Goal: Information Seeking & Learning: Check status

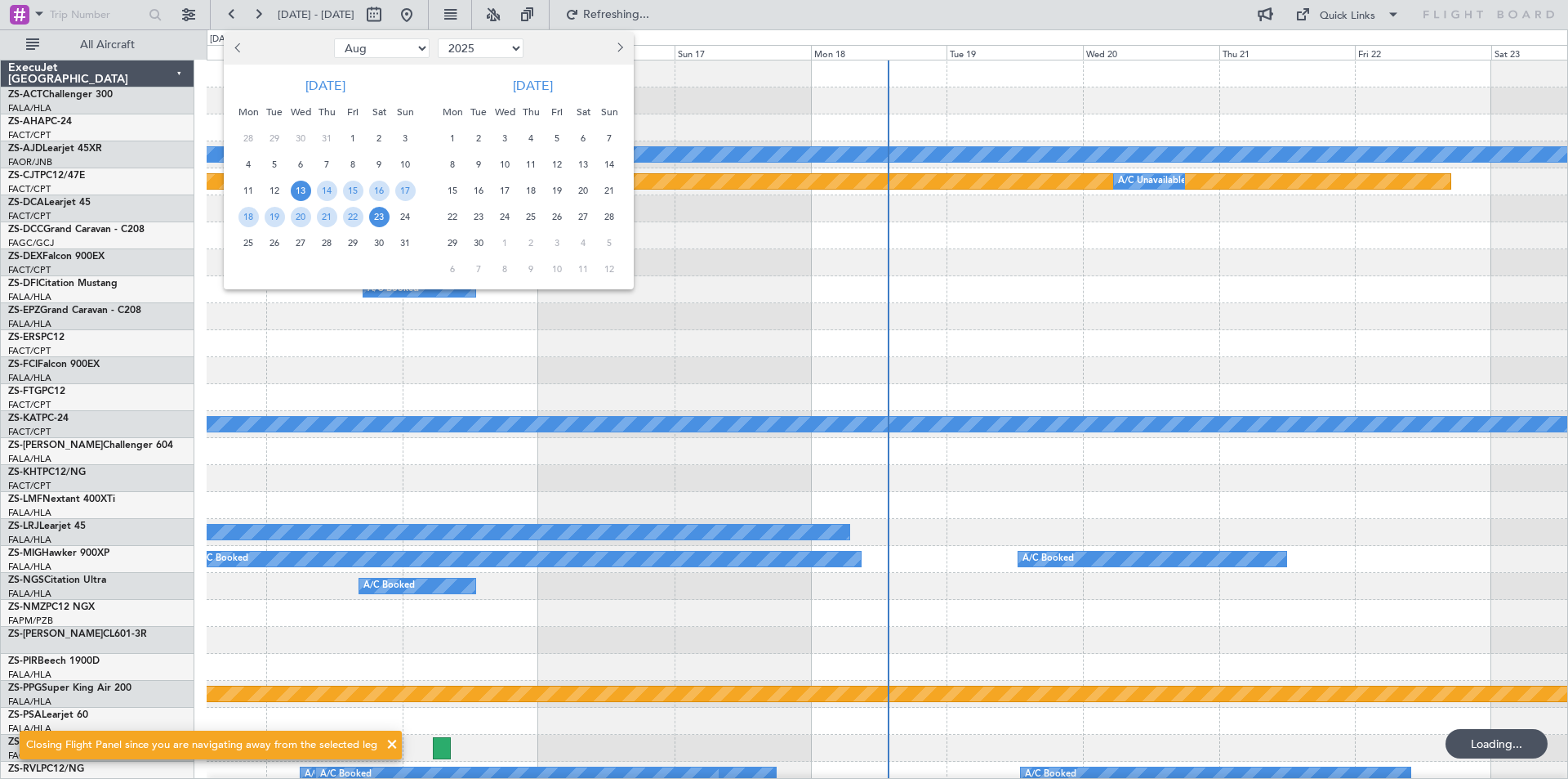
select select "8"
select select "2025"
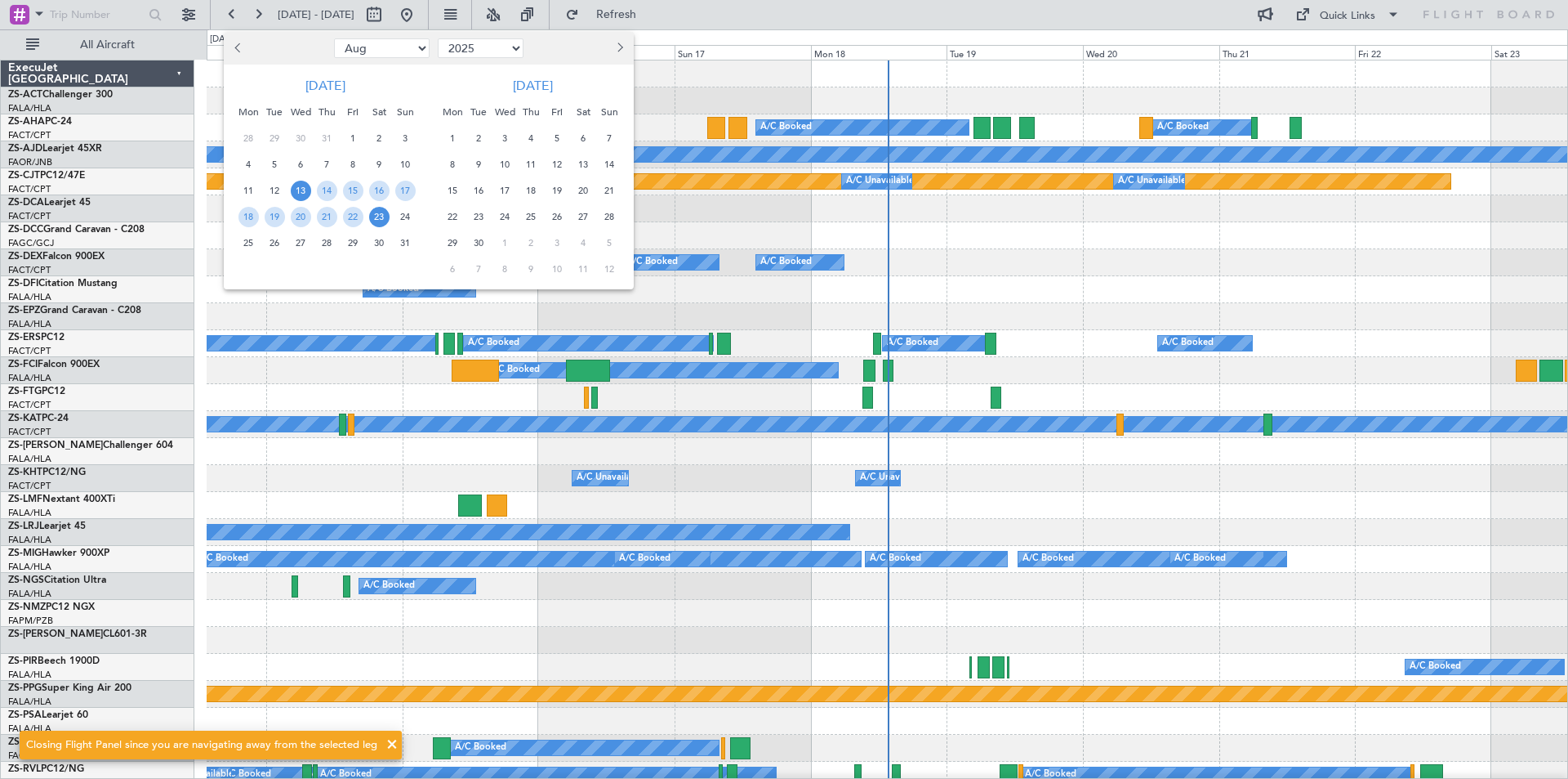
click at [452, 216] on span "22" at bounding box center [453, 217] width 21 height 21
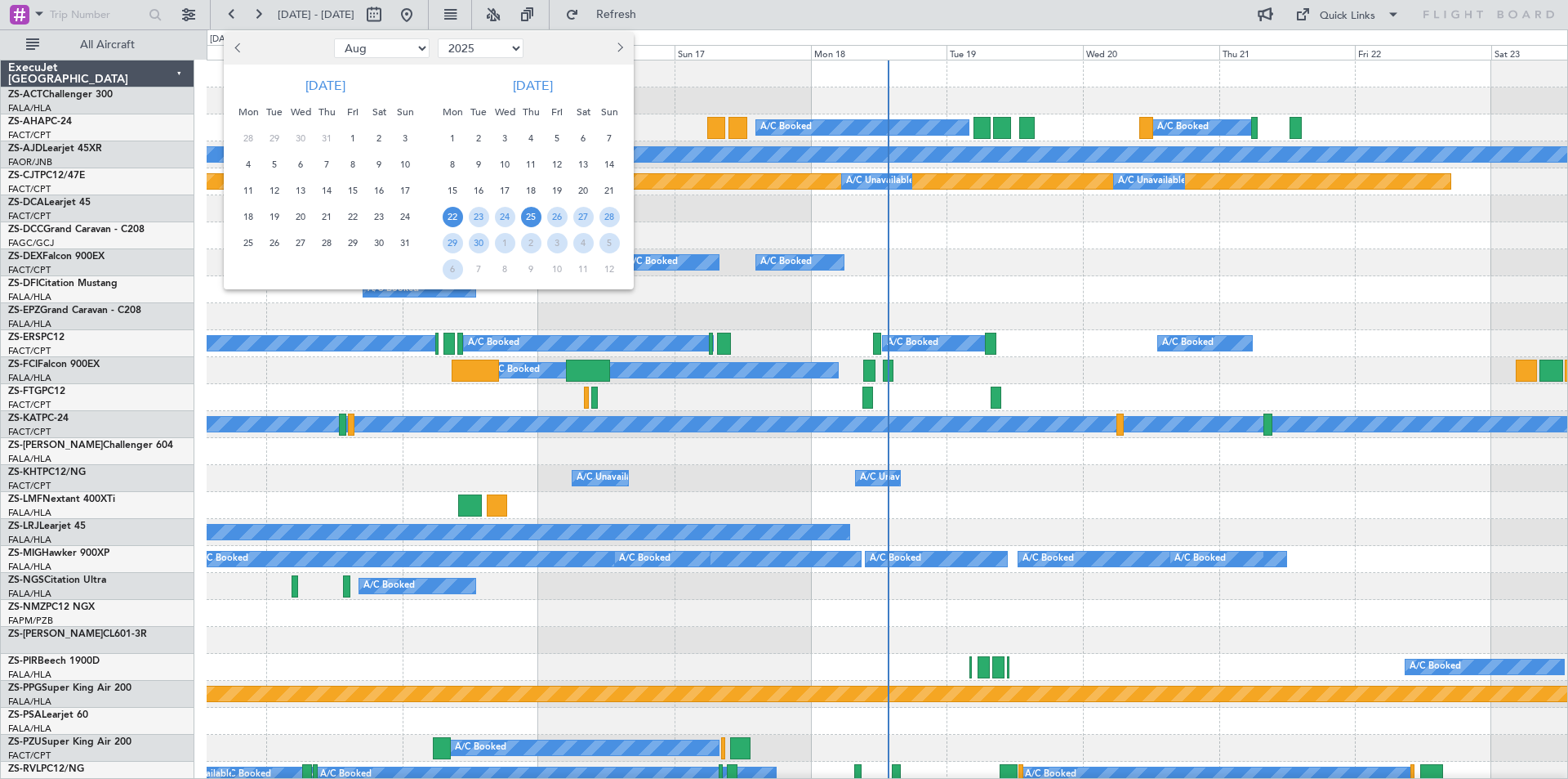
click at [530, 223] on span "25" at bounding box center [531, 217] width 21 height 21
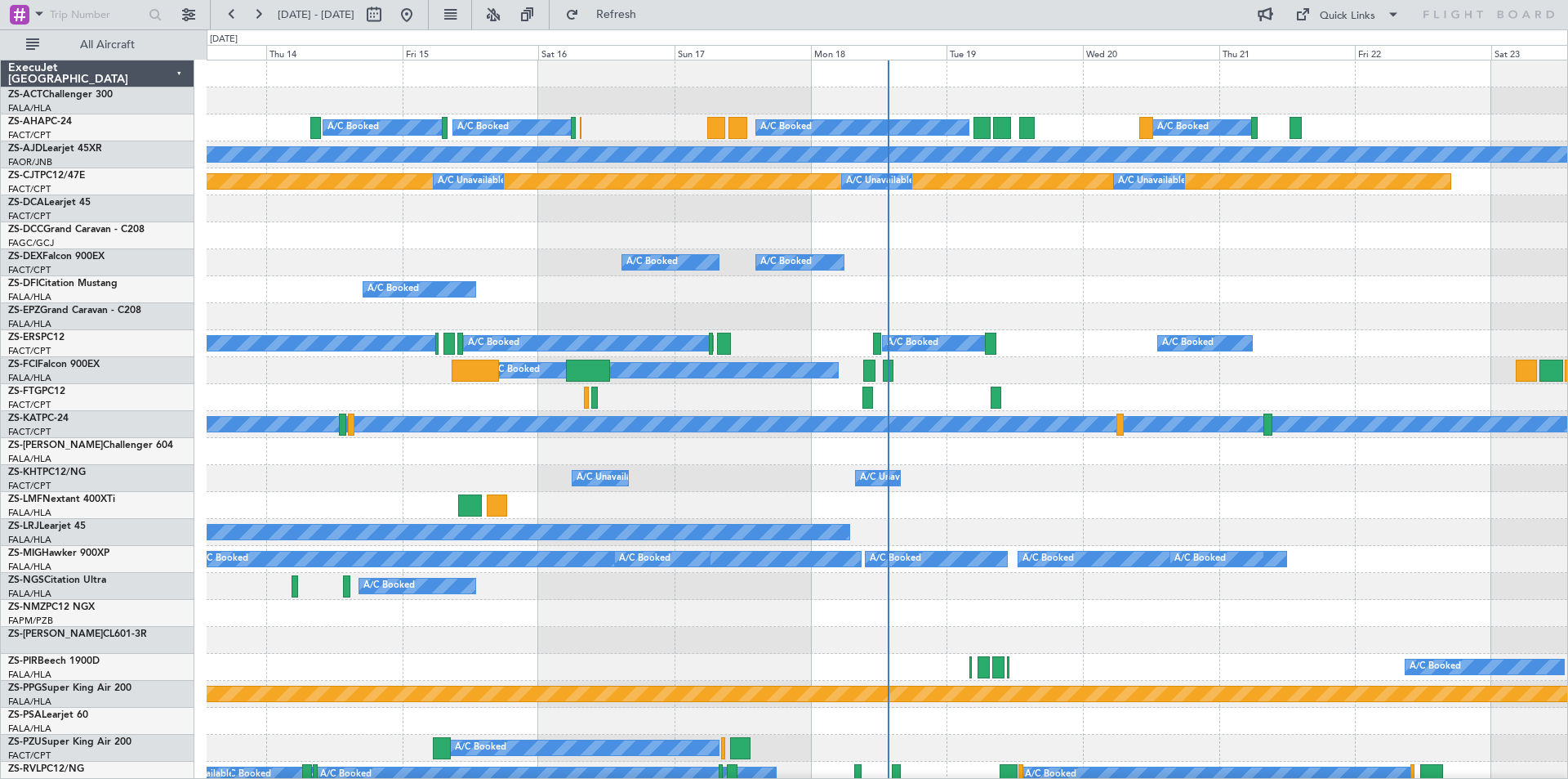
select select "9"
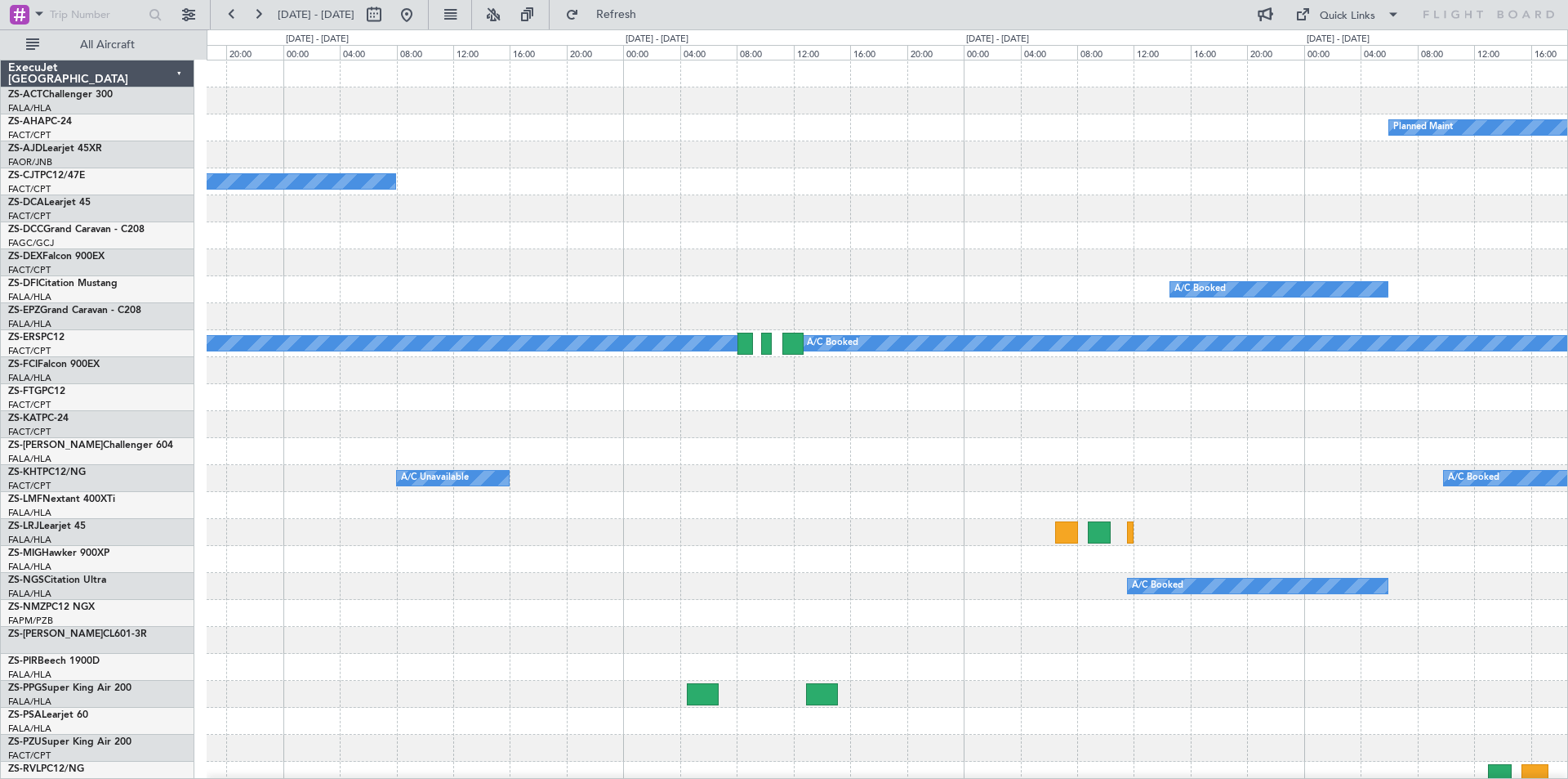
click at [193, 300] on div "Planned Maint A/C Booked A/C Booked A/C Booked A/C Booked A/C Booked A/C Booked…" at bounding box center [784, 404] width 1568 height 749
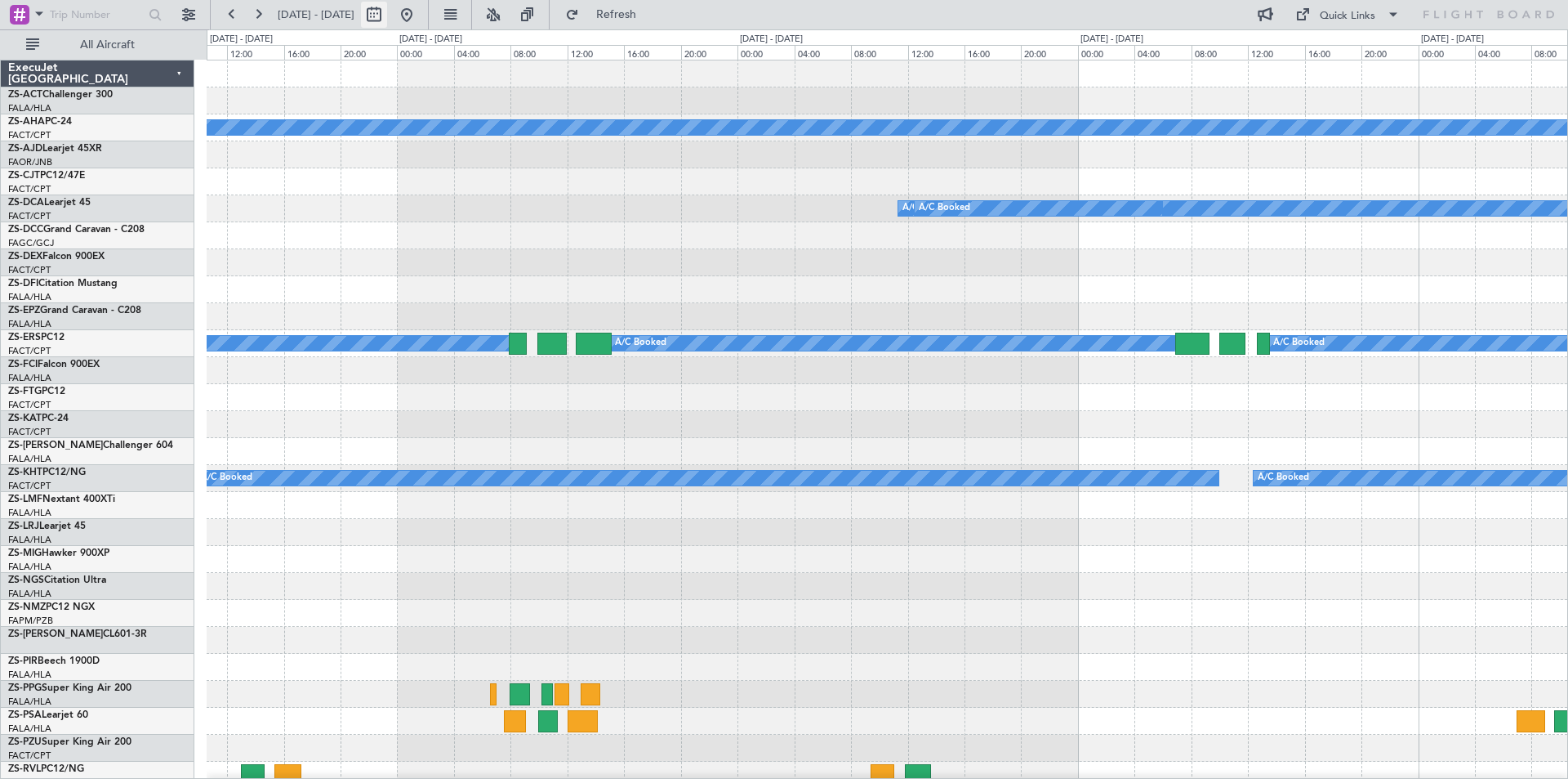
click at [387, 14] on button at bounding box center [374, 14] width 26 height 26
select select "9"
select select "2025"
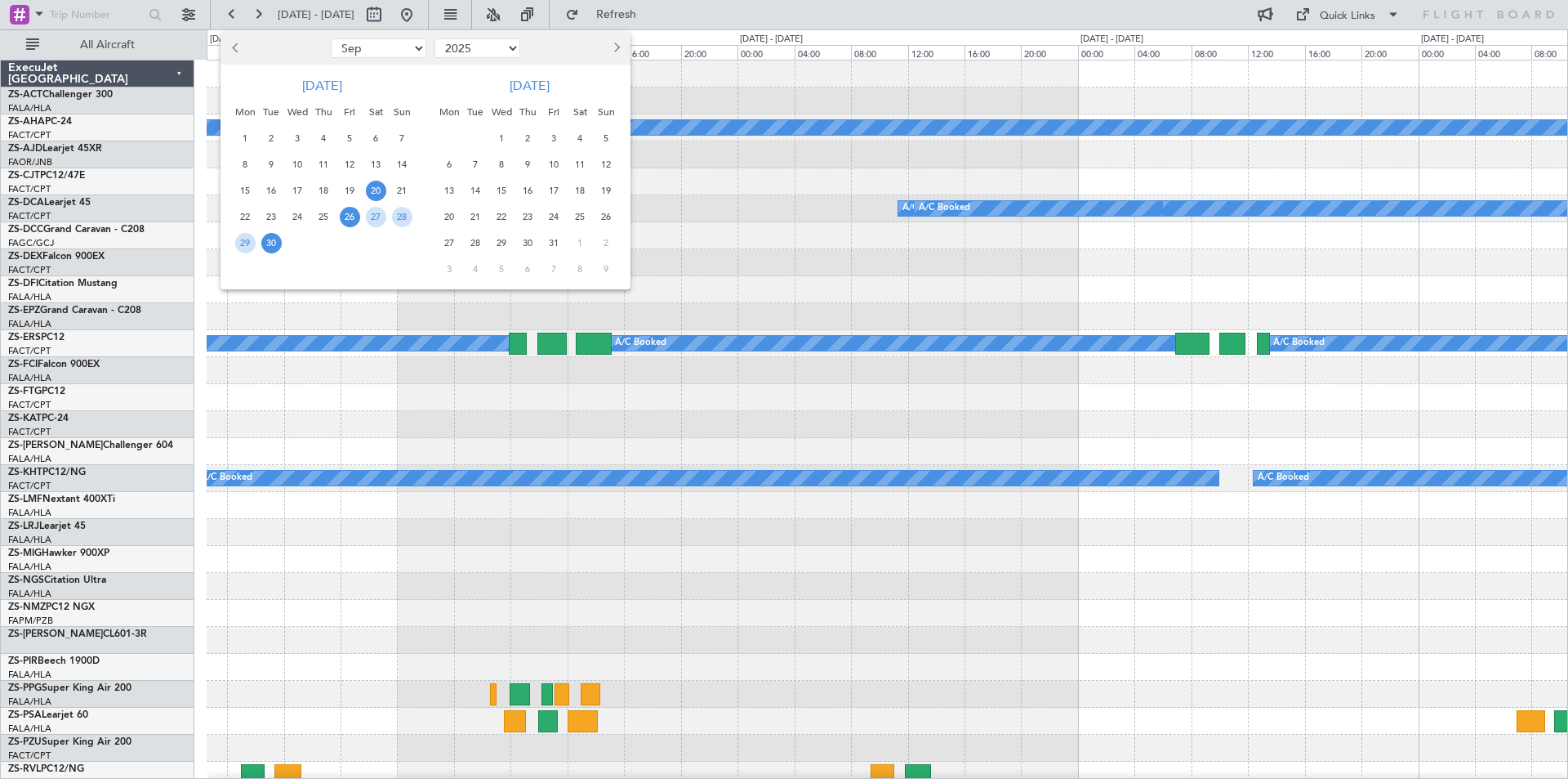
click at [379, 185] on span "20" at bounding box center [376, 191] width 21 height 21
click at [274, 243] on span "30" at bounding box center [271, 243] width 21 height 21
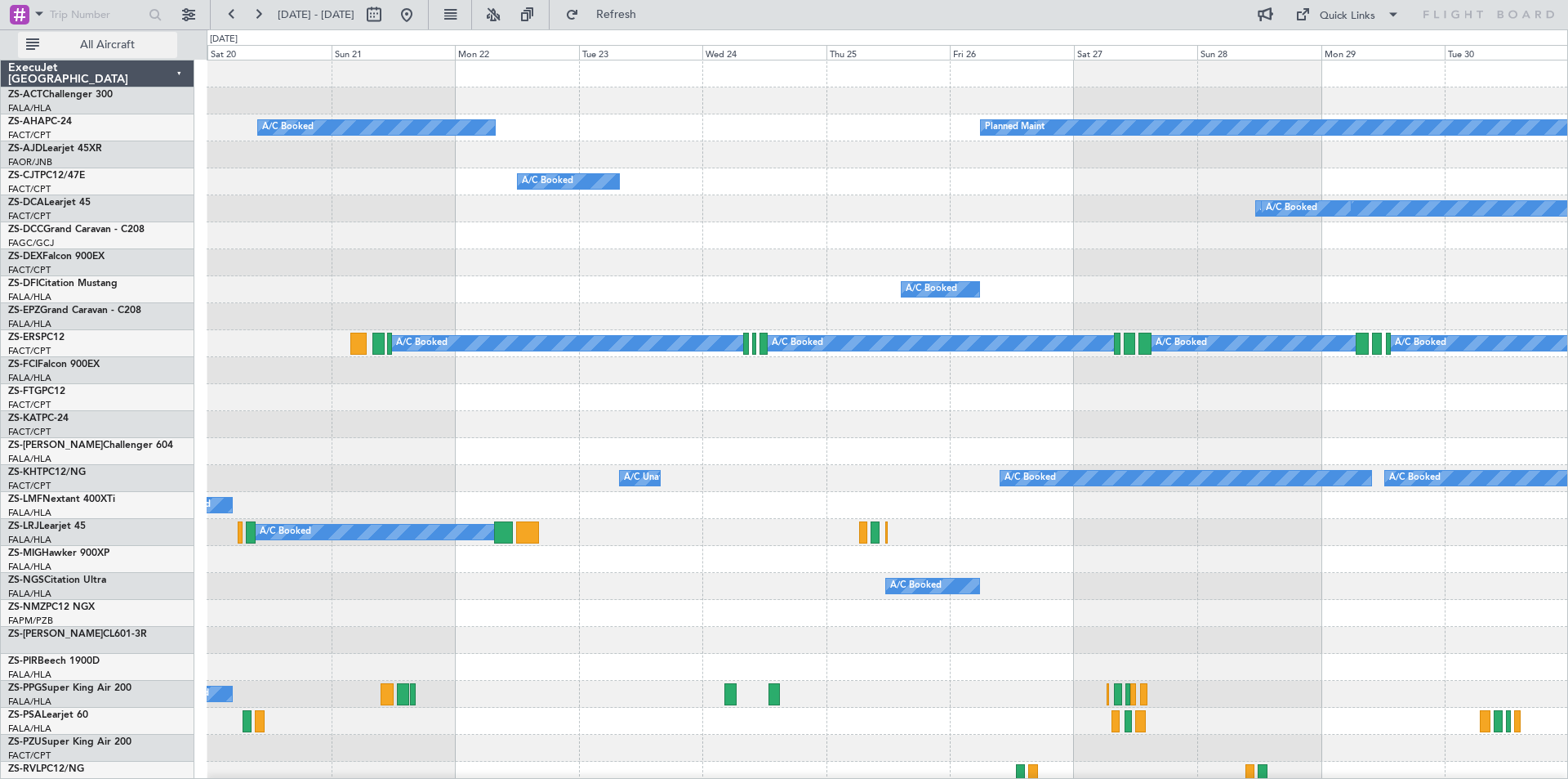
click at [112, 49] on span "All Aircraft" at bounding box center [107, 45] width 130 height 12
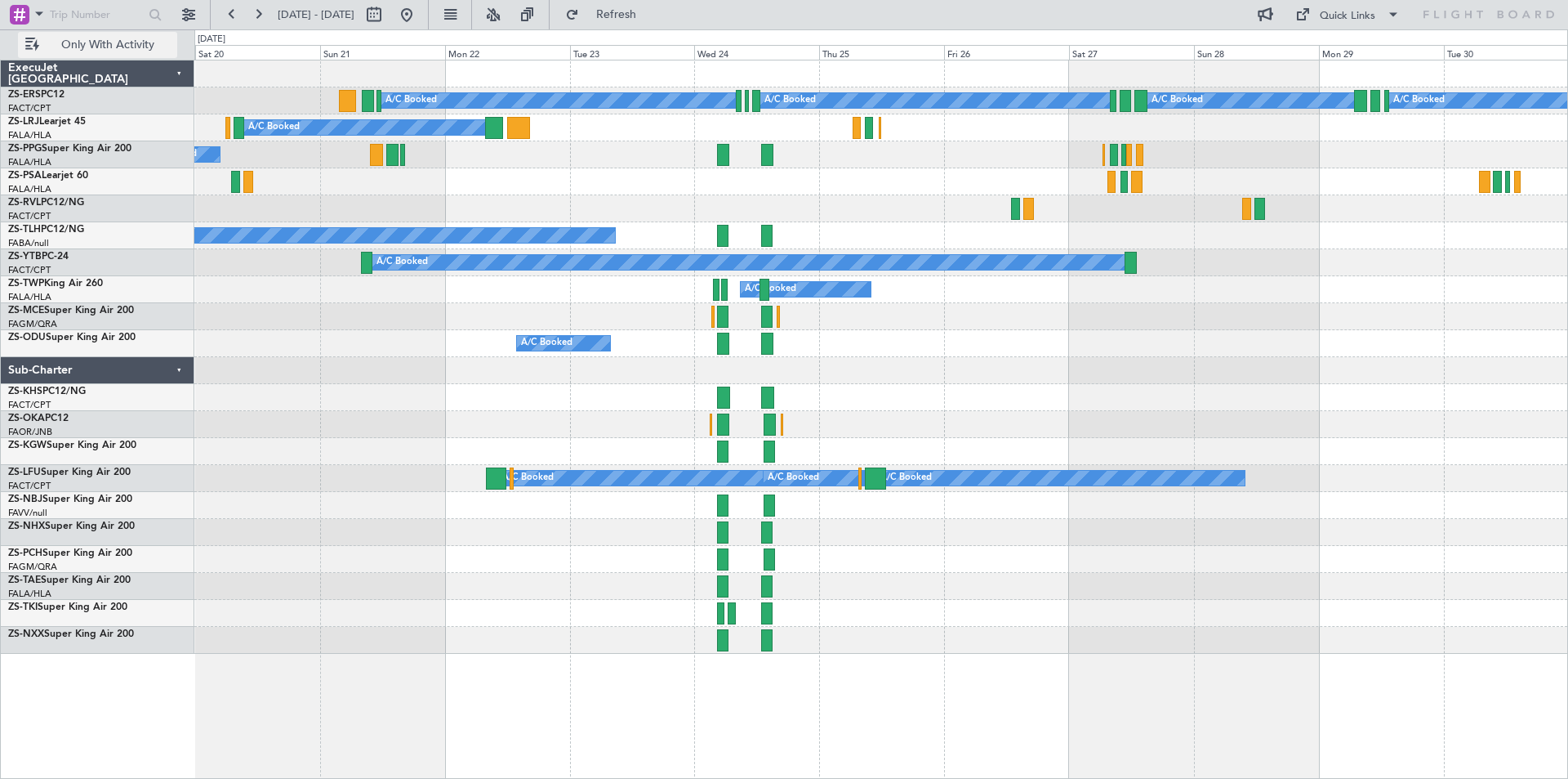
click at [113, 49] on span "Only With Activity" at bounding box center [107, 45] width 130 height 12
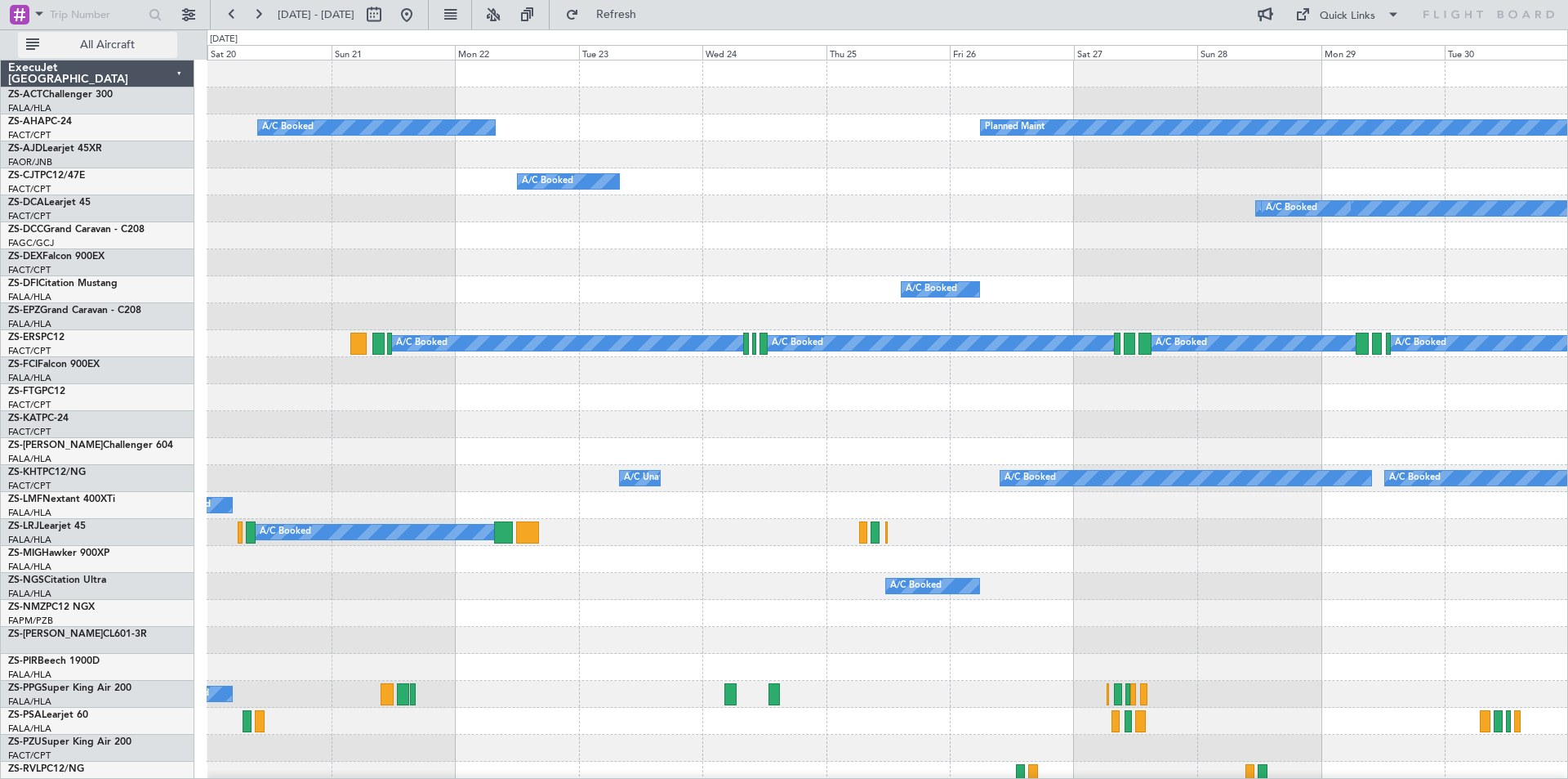
click at [81, 44] on span "All Aircraft" at bounding box center [107, 45] width 130 height 12
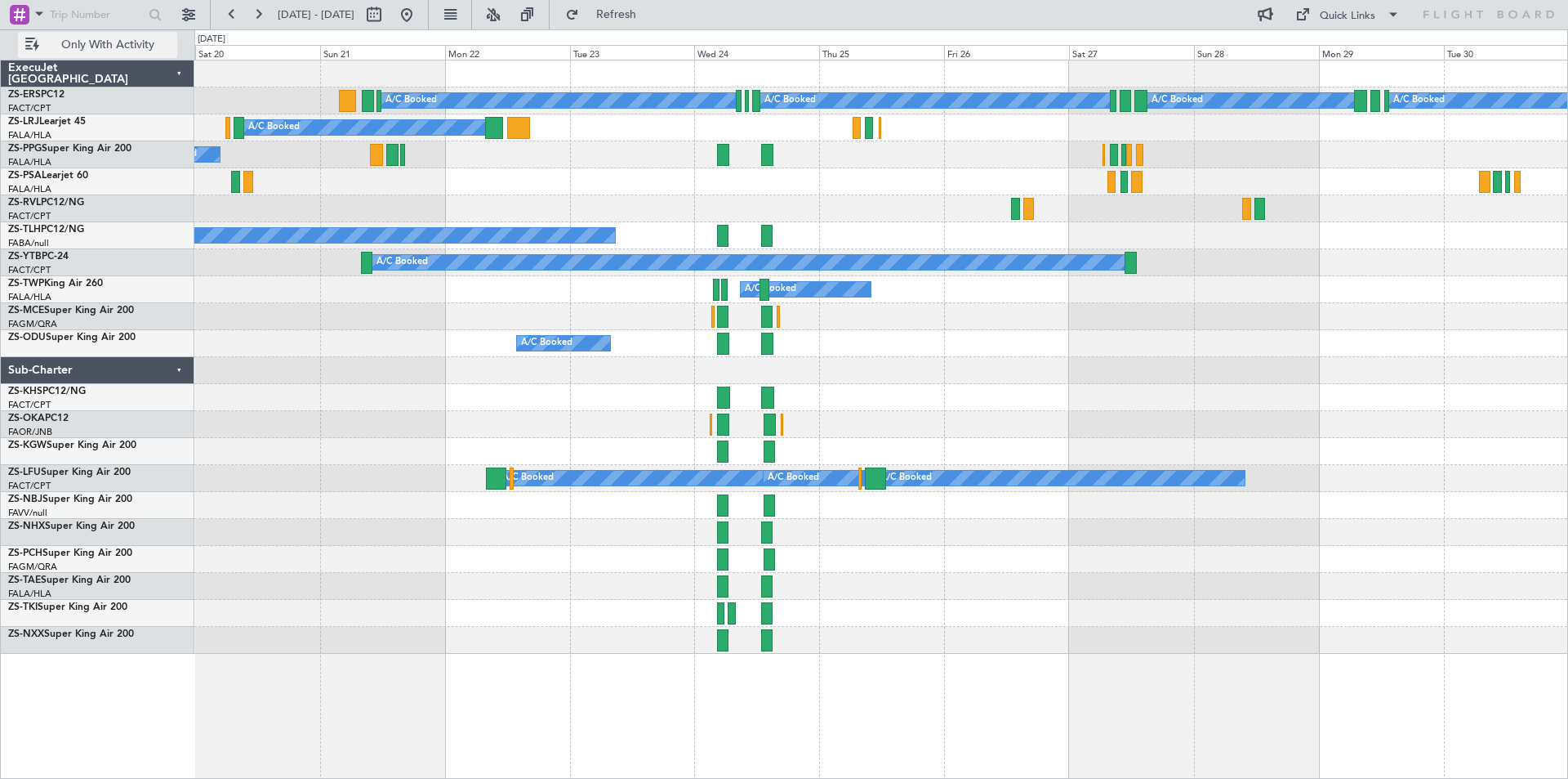
click at [92, 41] on span "Only With Activity" at bounding box center [107, 45] width 130 height 12
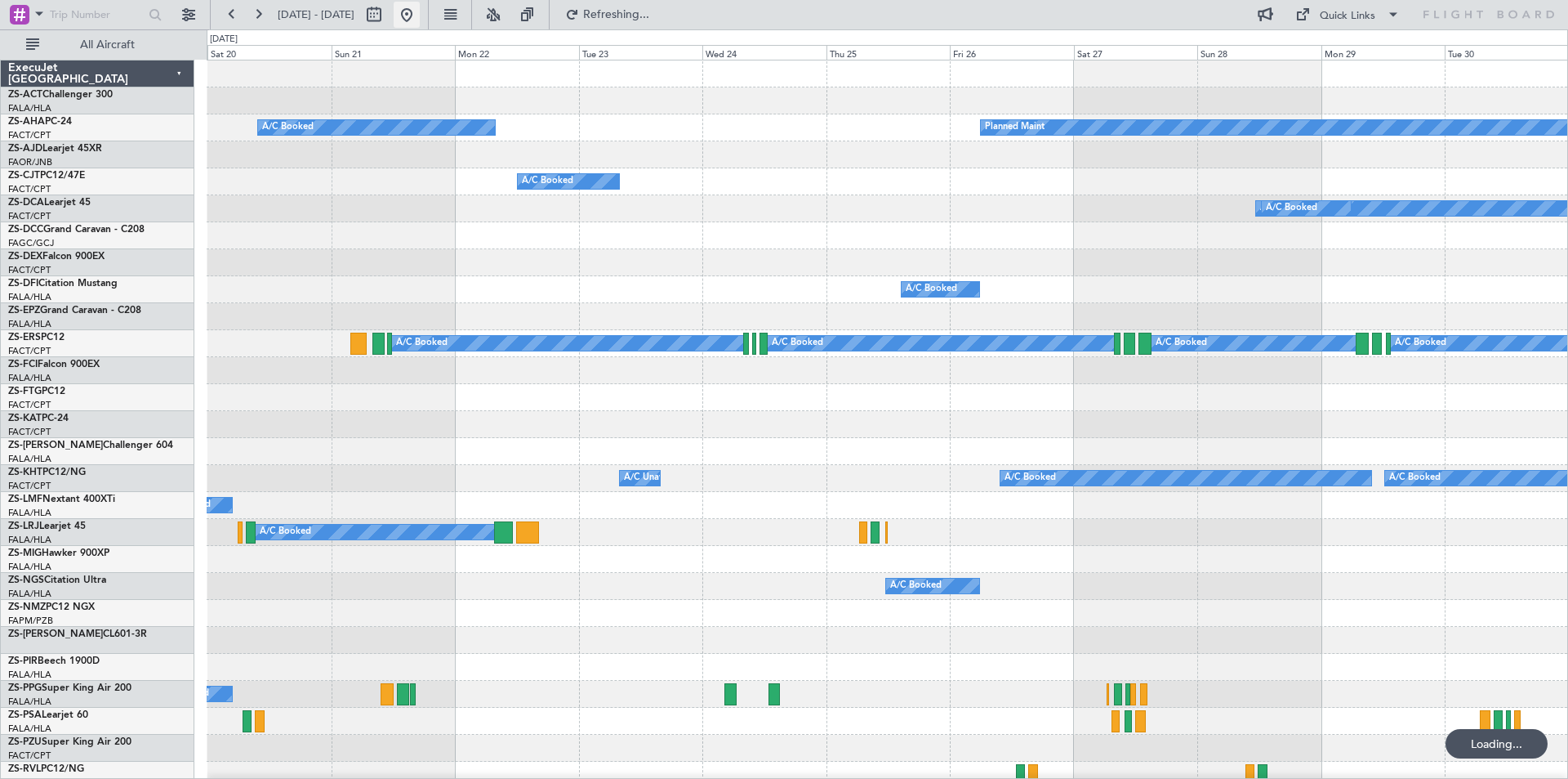
click at [419, 13] on button at bounding box center [406, 14] width 26 height 26
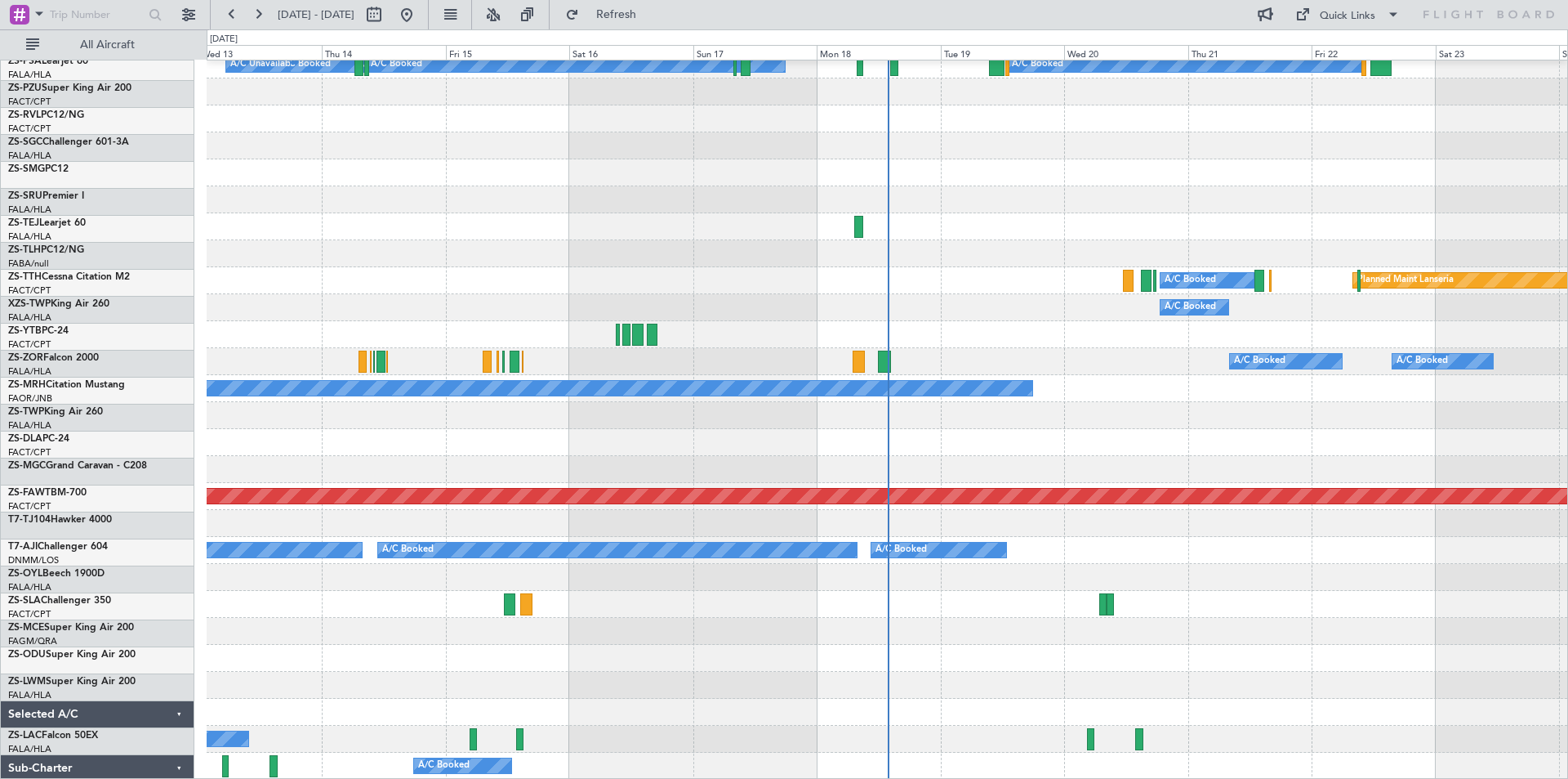
scroll to position [711, 0]
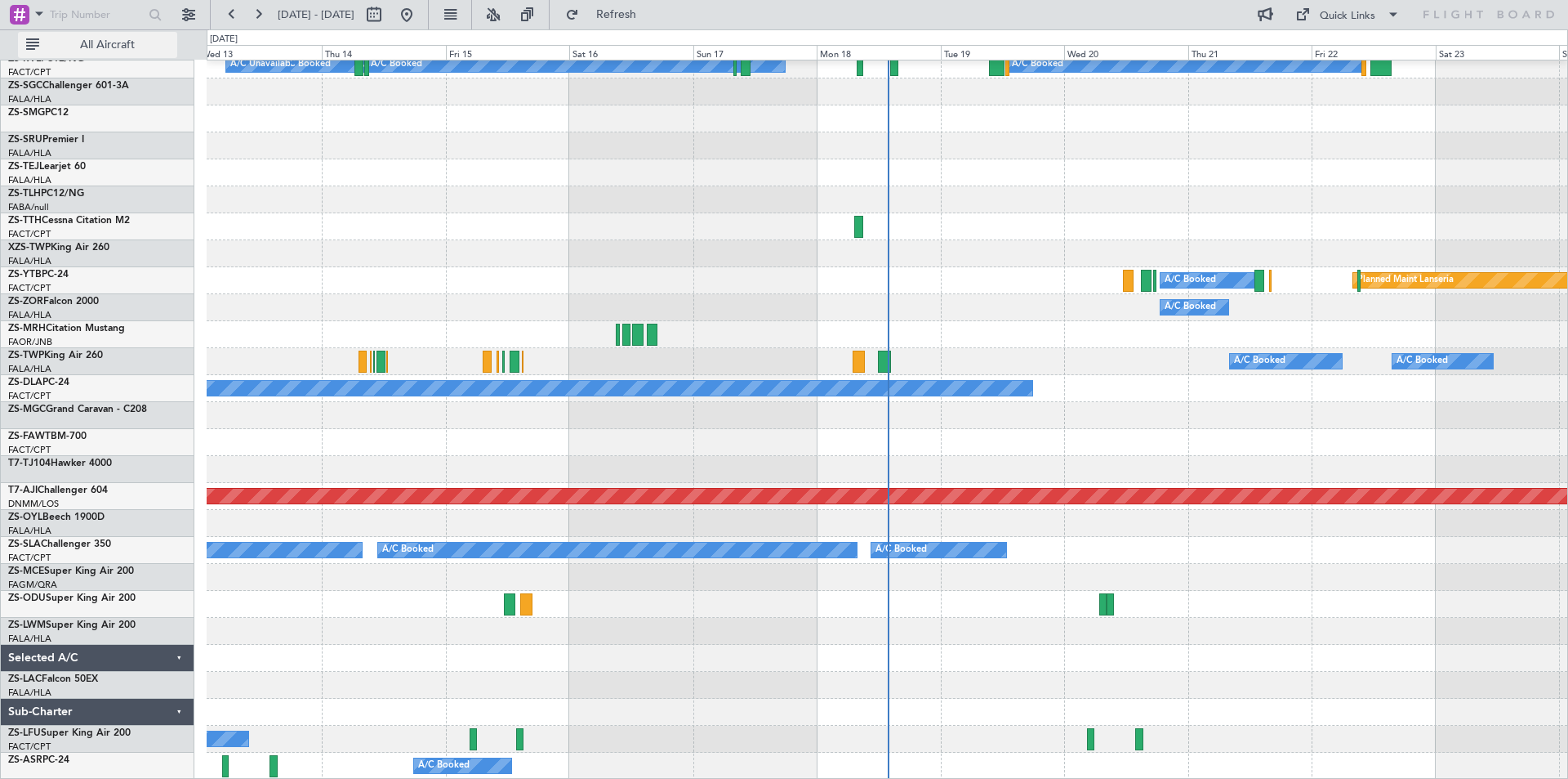
click at [109, 40] on span "All Aircraft" at bounding box center [107, 45] width 130 height 12
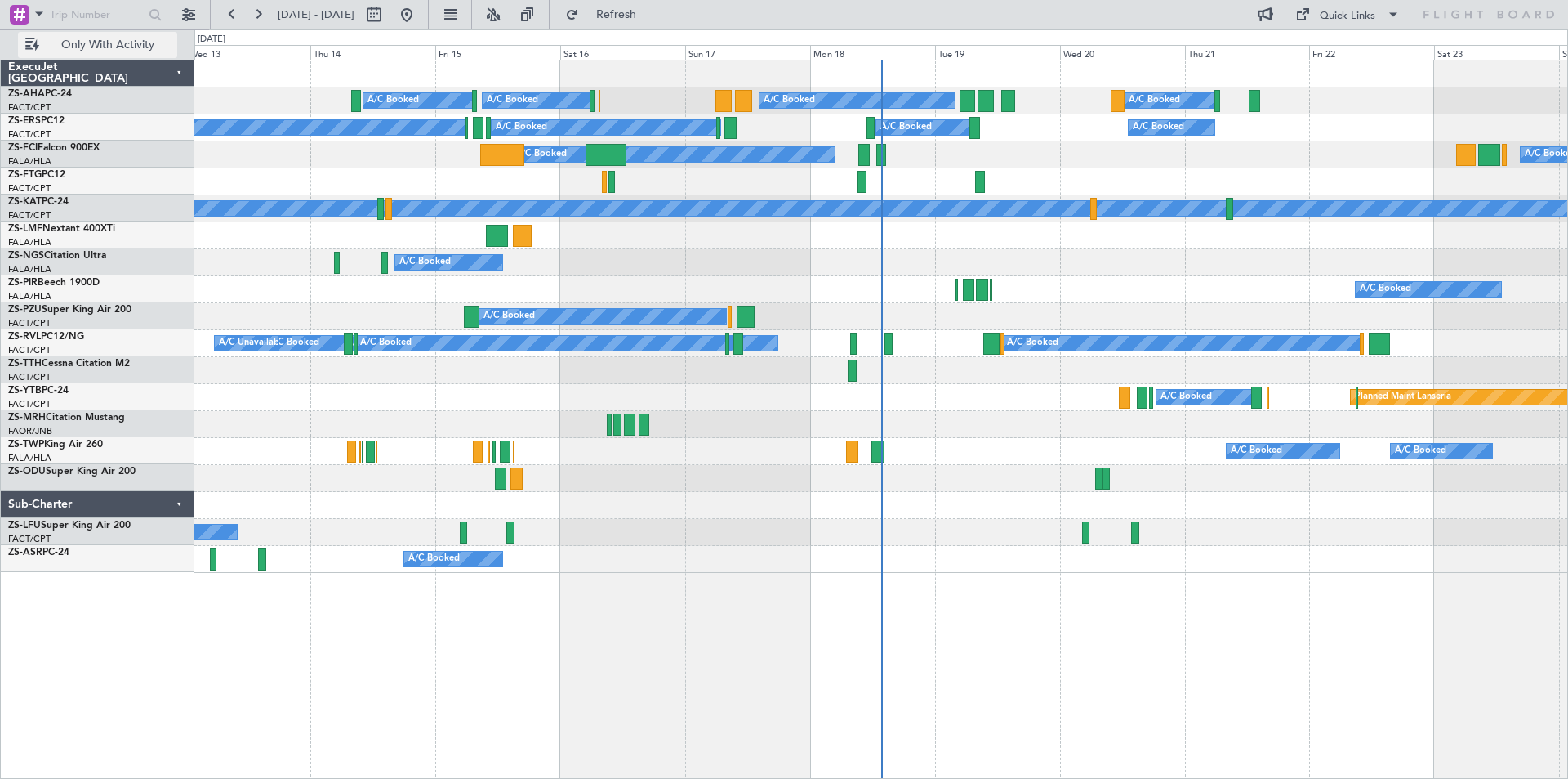
scroll to position [0, 0]
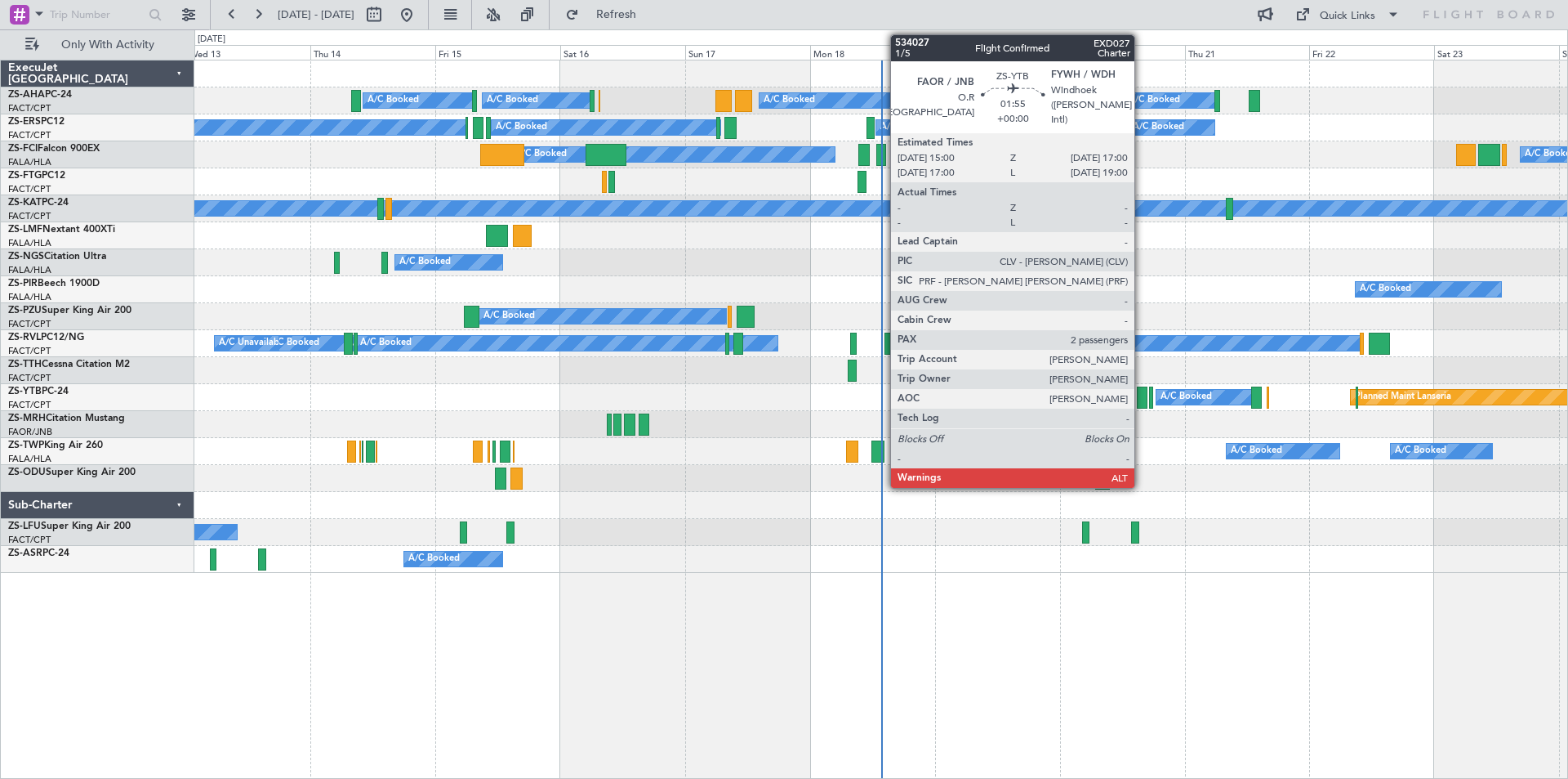
click at [1142, 403] on div at bounding box center [1142, 397] width 11 height 23
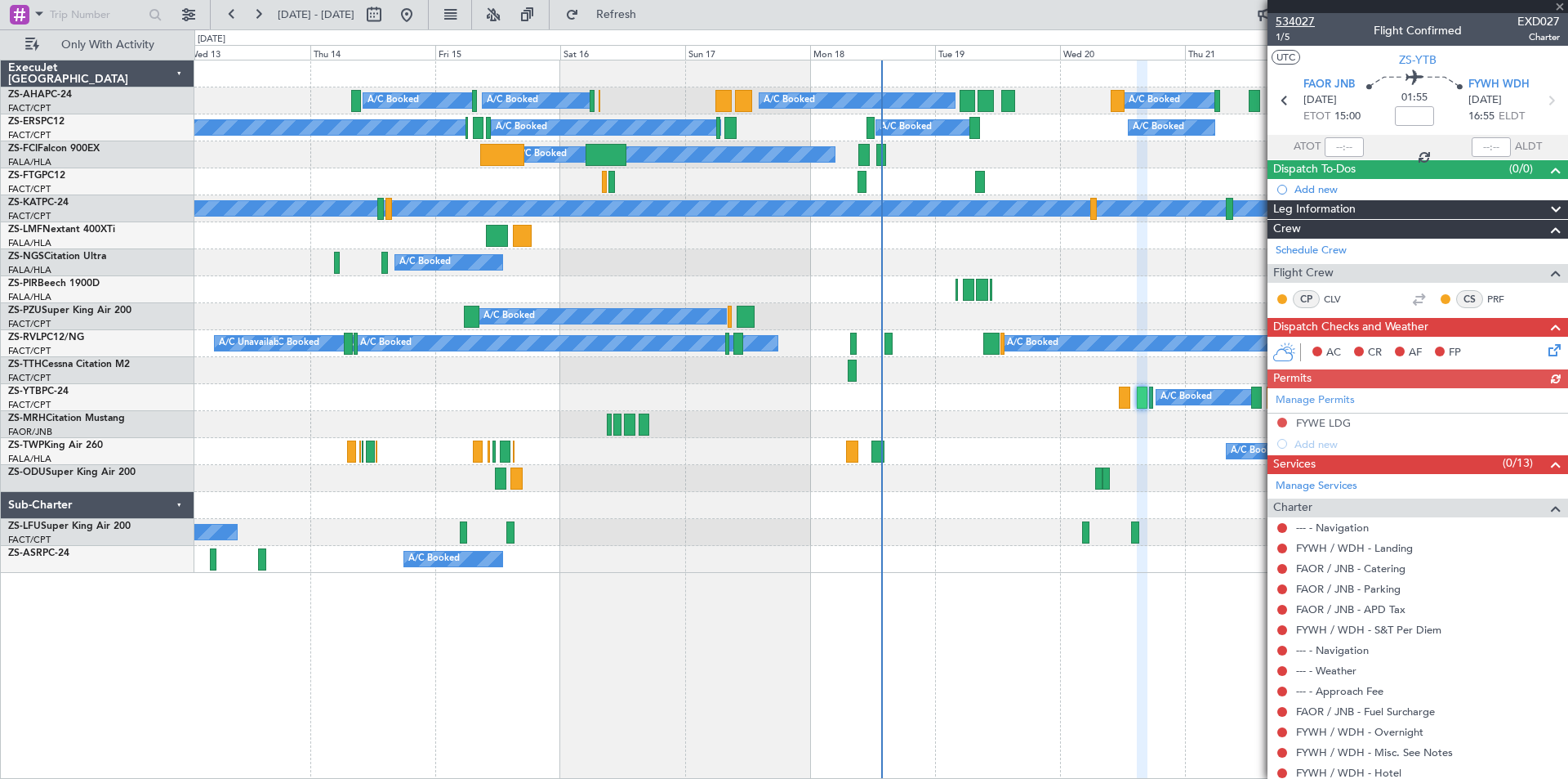
click at [1311, 22] on span "534027" at bounding box center [1295, 22] width 40 height 17
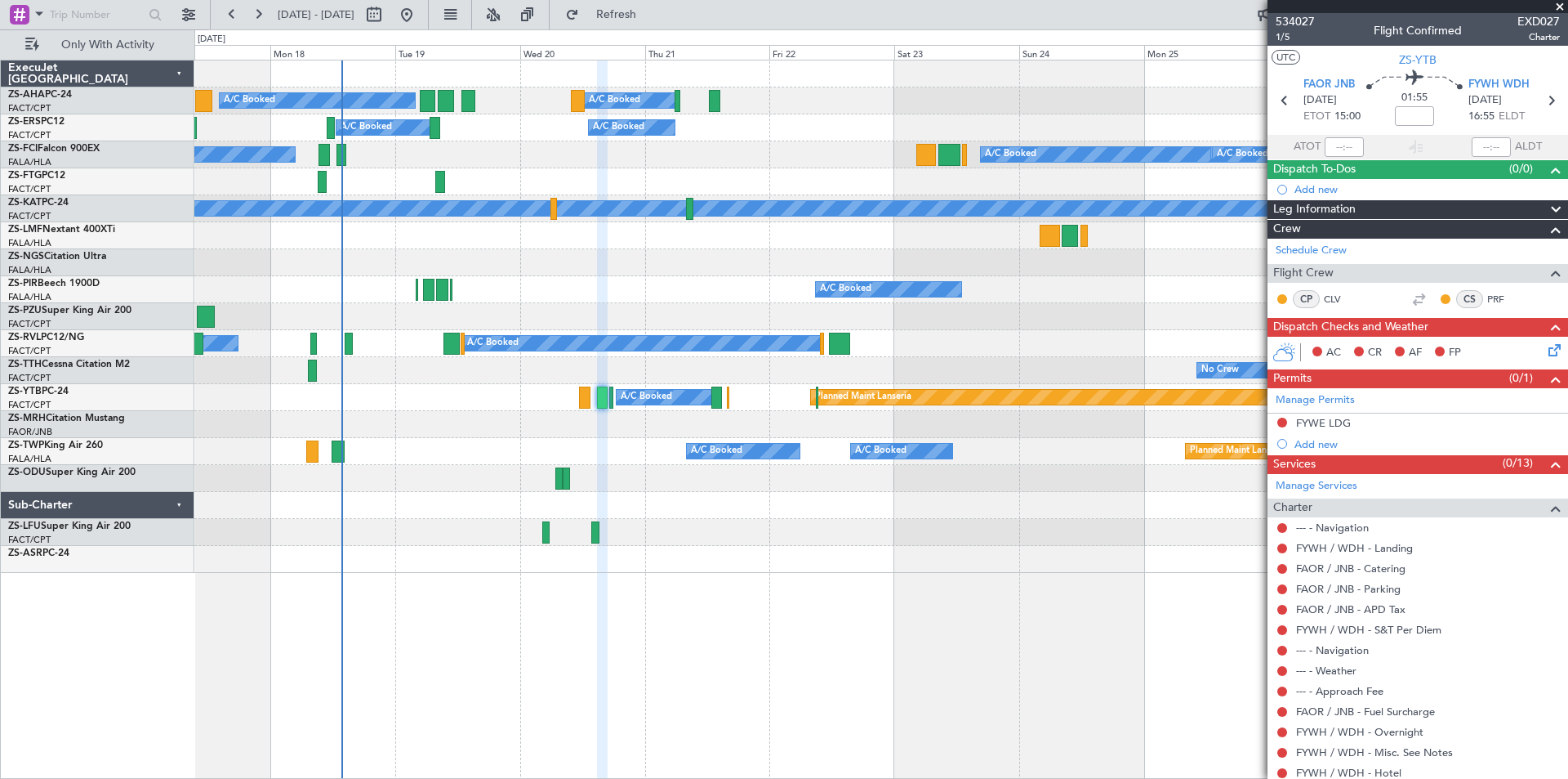
click at [466, 367] on div "No Crew" at bounding box center [880, 371] width 1373 height 27
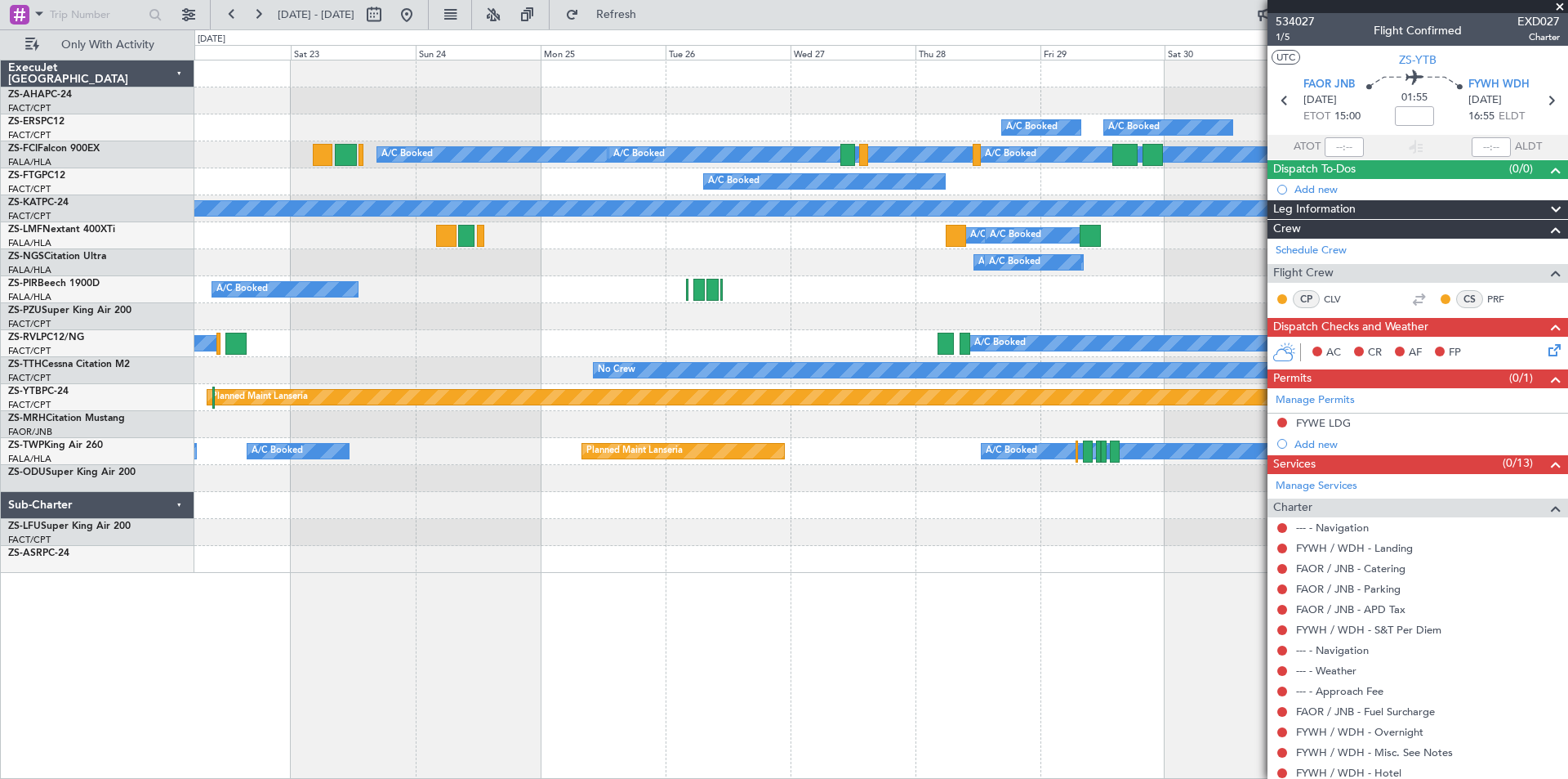
click at [569, 354] on div "A/C Booked A/C Booked A/C Booked A/C Booked A/C Booked" at bounding box center [880, 344] width 1373 height 27
click at [468, 354] on div "A/C Booked A/C Booked A/C Booked A/C Booked A/C Booked" at bounding box center [880, 344] width 1373 height 27
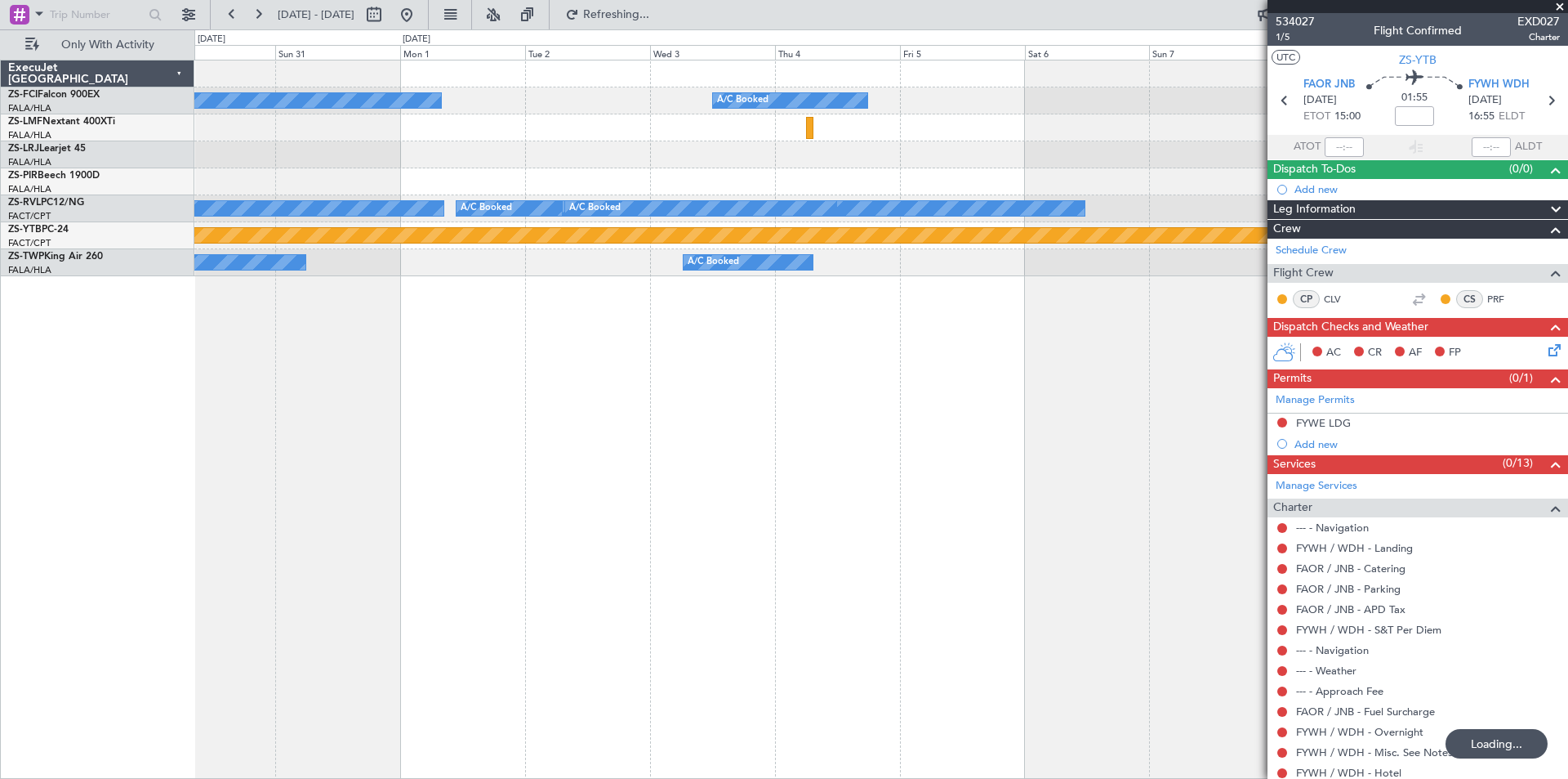
click at [474, 358] on div "A/C Booked A/C Booked A/C Booked A/C Booked A/C Booked A/C Unavailable A/C Book…" at bounding box center [881, 419] width 1374 height 720
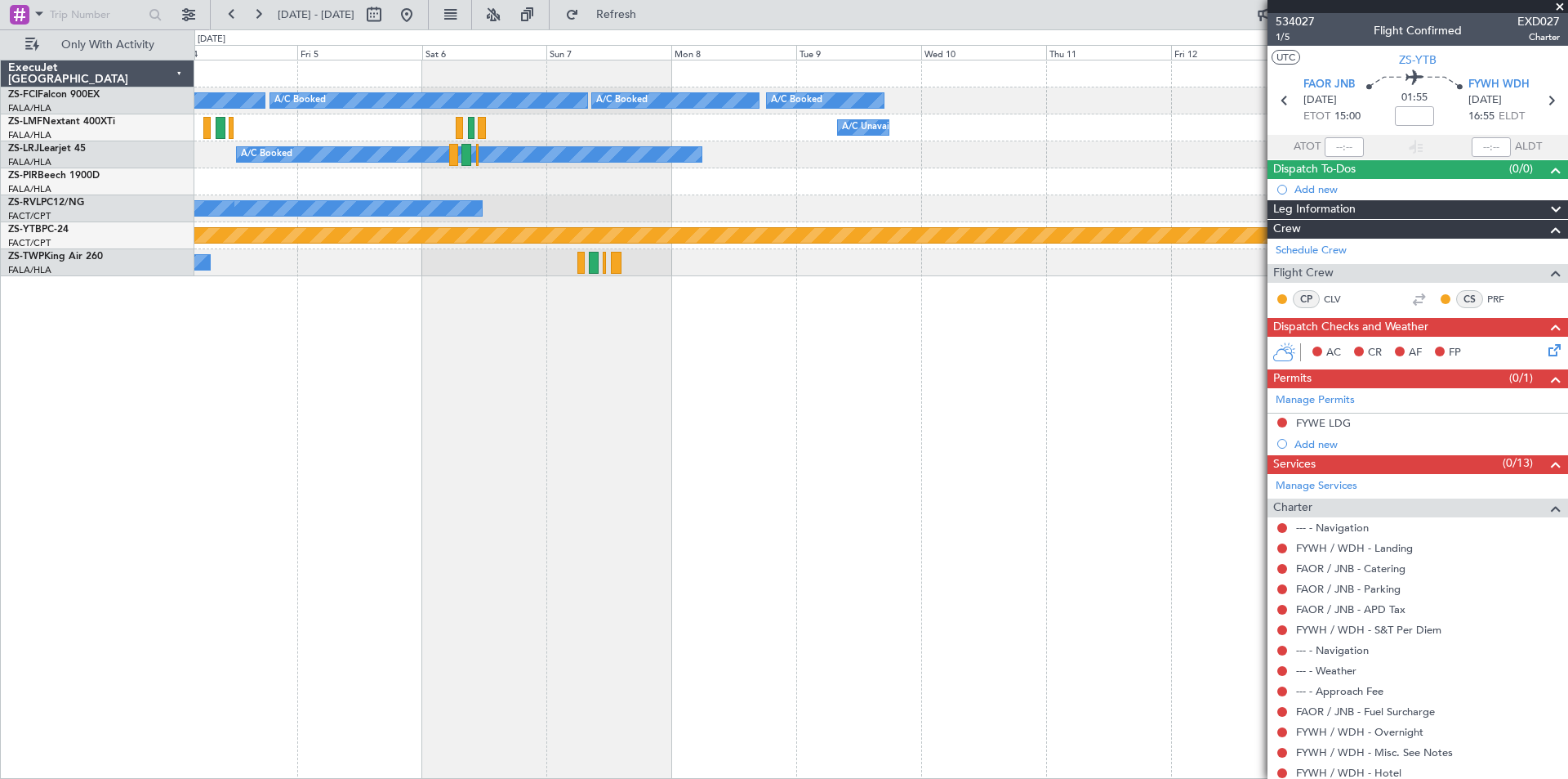
click at [497, 322] on div "A/C Booked A/C Booked A/C Booked A/C Booked A/C Unavailable A/C Booked A/C Book…" at bounding box center [881, 419] width 1374 height 720
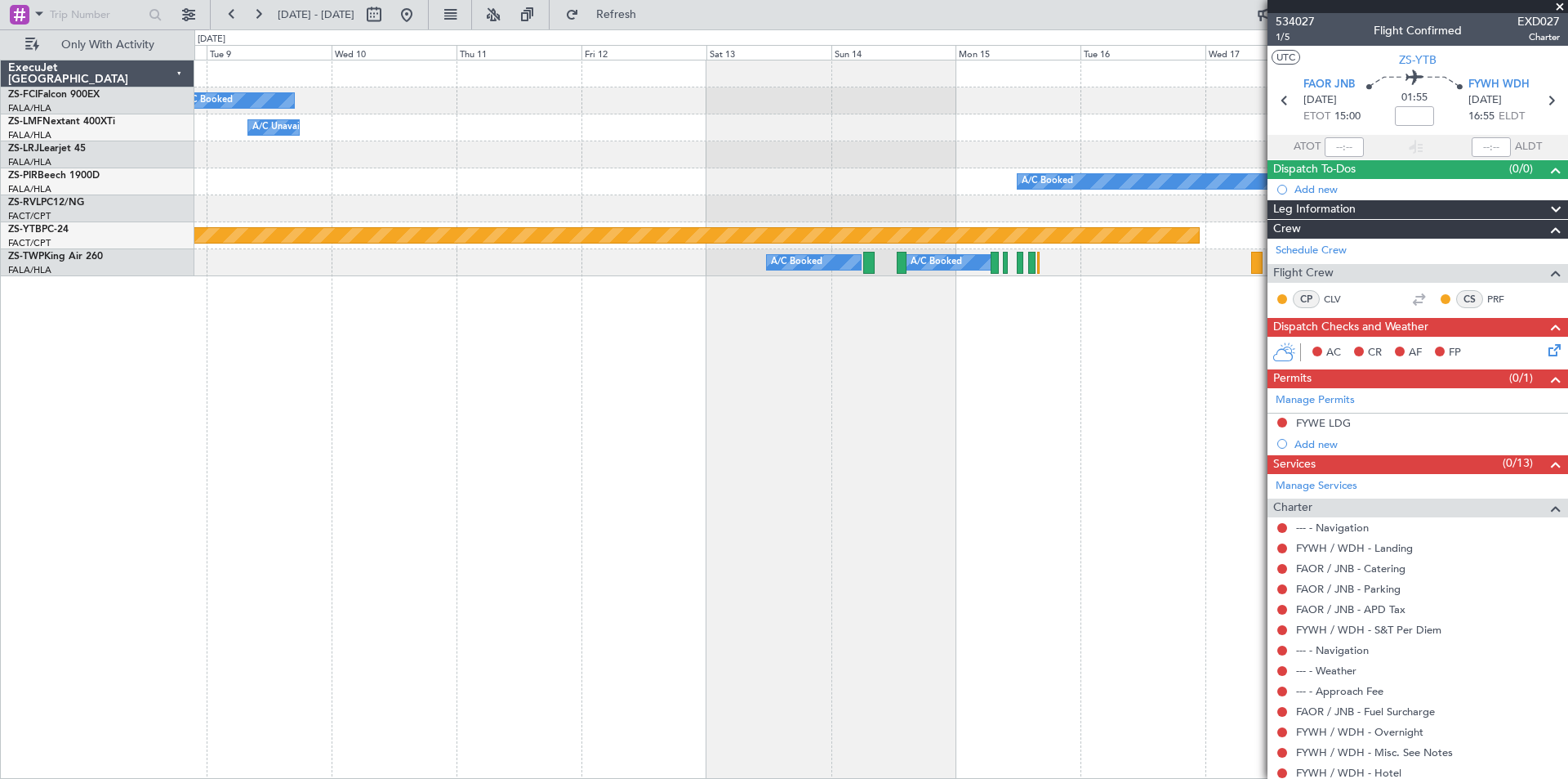
click at [391, 287] on div "A/C Booked A/C Booked A/C Booked A/C Unavailable A/C Booked A/C Booked A/C Book…" at bounding box center [881, 419] width 1374 height 720
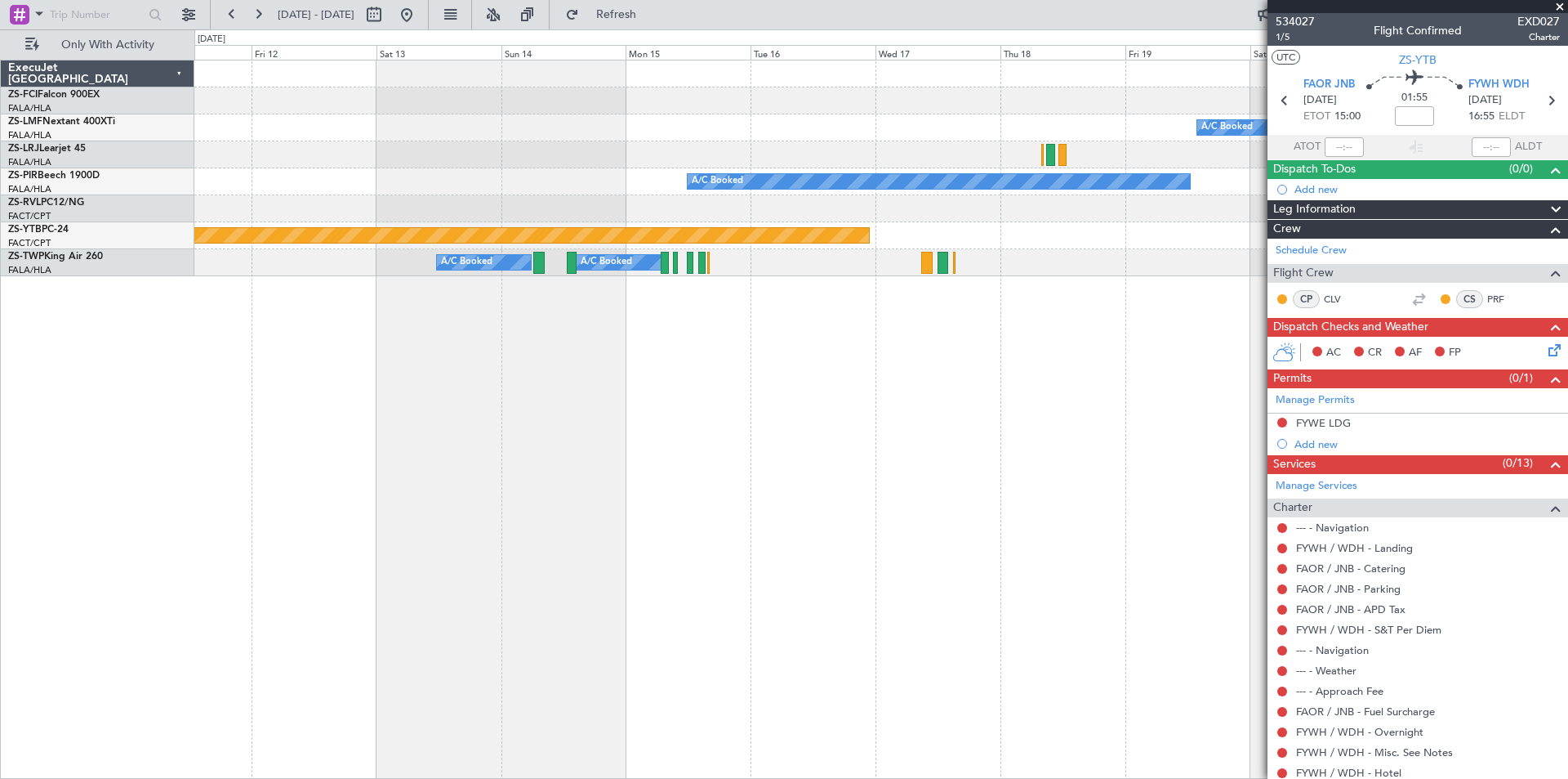
click at [491, 330] on div "A/C Booked A/C Booked A/C Unavailable A/C Booked A/C Booked Planned Maint Lanse…" at bounding box center [881, 419] width 1374 height 720
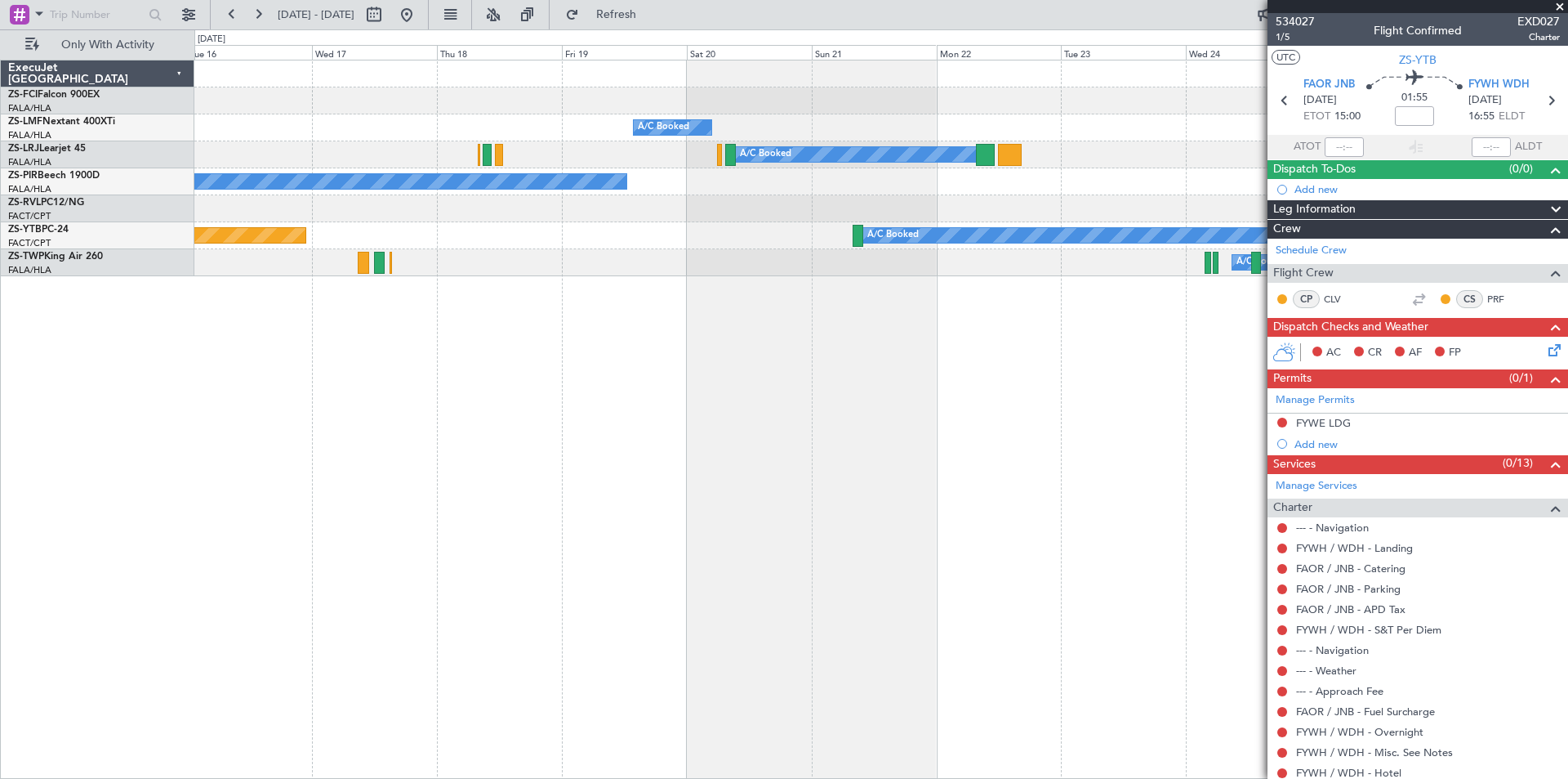
click at [416, 331] on div "A/C Booked A/C Booked A/C Booked Planned Maint Lanseria A/C Booked A/C Booked A…" at bounding box center [881, 419] width 1374 height 720
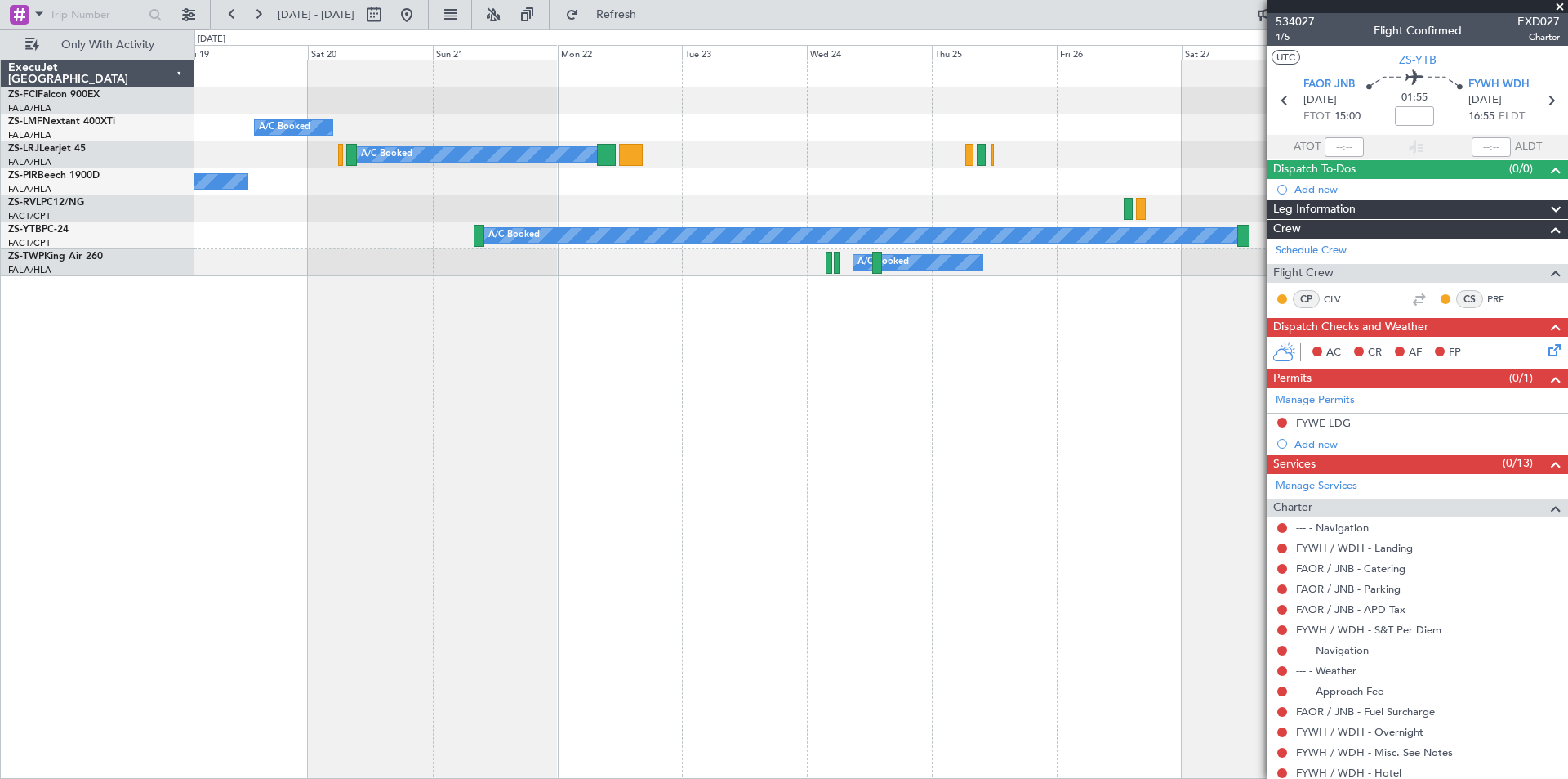
click at [617, 338] on div "A/C Booked A/C Booked A/C Booked A/C Booked Planned Maint Lanseria A/C Booked" at bounding box center [881, 419] width 1374 height 720
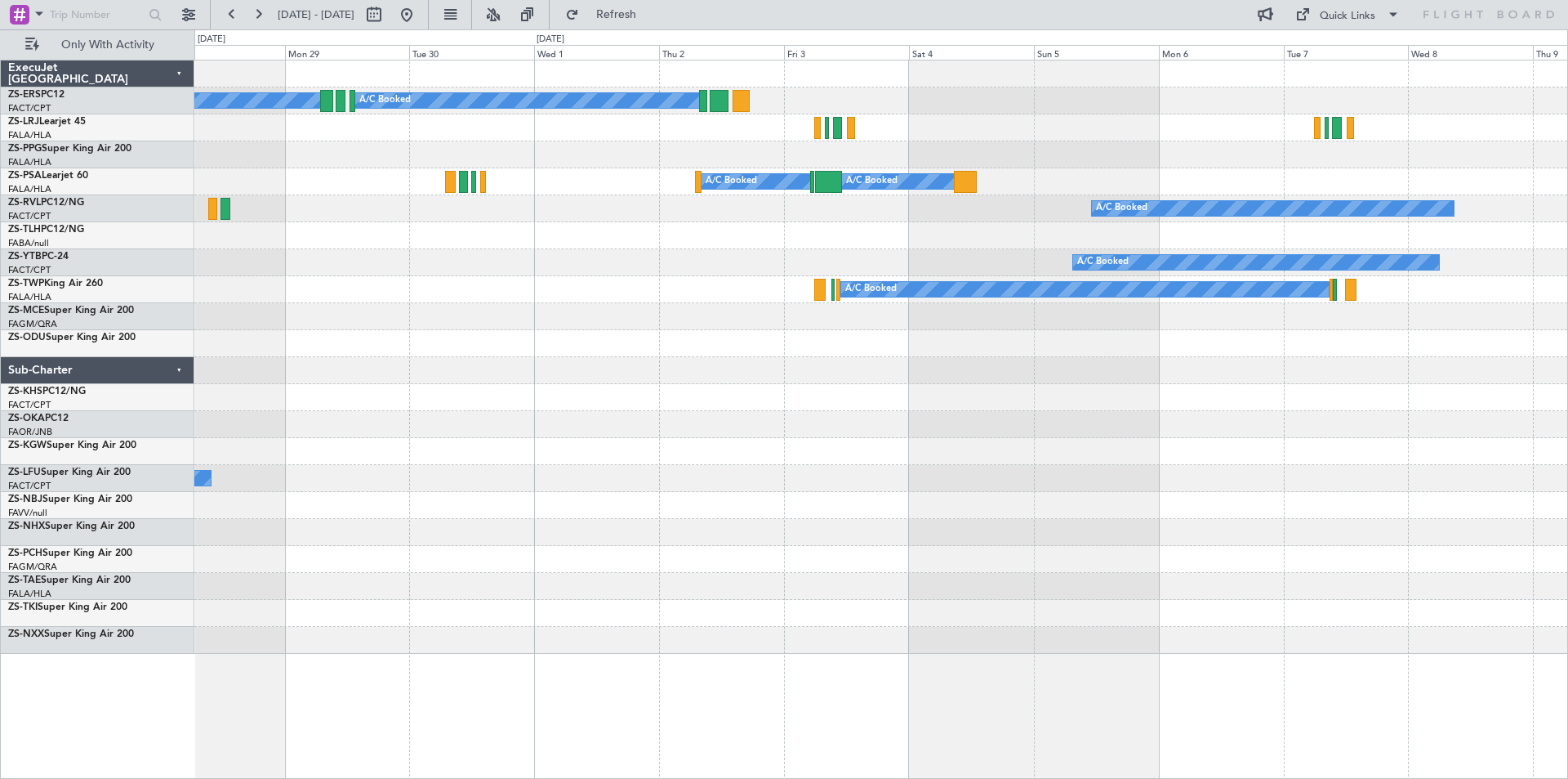
click at [104, 317] on div "A/C Booked A/C Booked A/C Booked A/C Booked A/C Booked A/C Booked A/C Booked A/…" at bounding box center [784, 404] width 1568 height 749
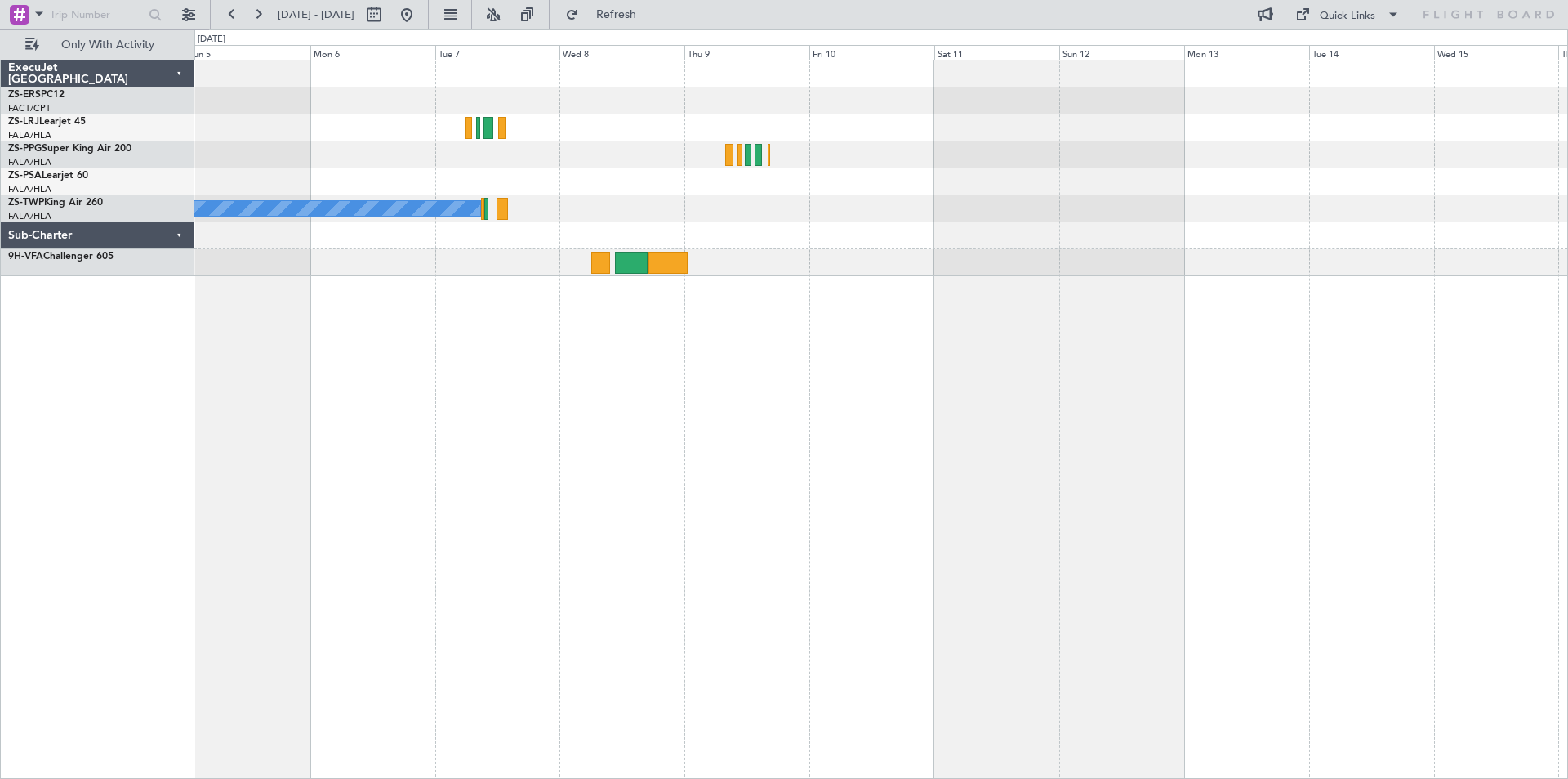
click at [81, 316] on div "A/C Booked A/C Booked A/C Booked A/C Booked A/C Booked A/C Booked ExecuJet [GEO…" at bounding box center [784, 404] width 1568 height 749
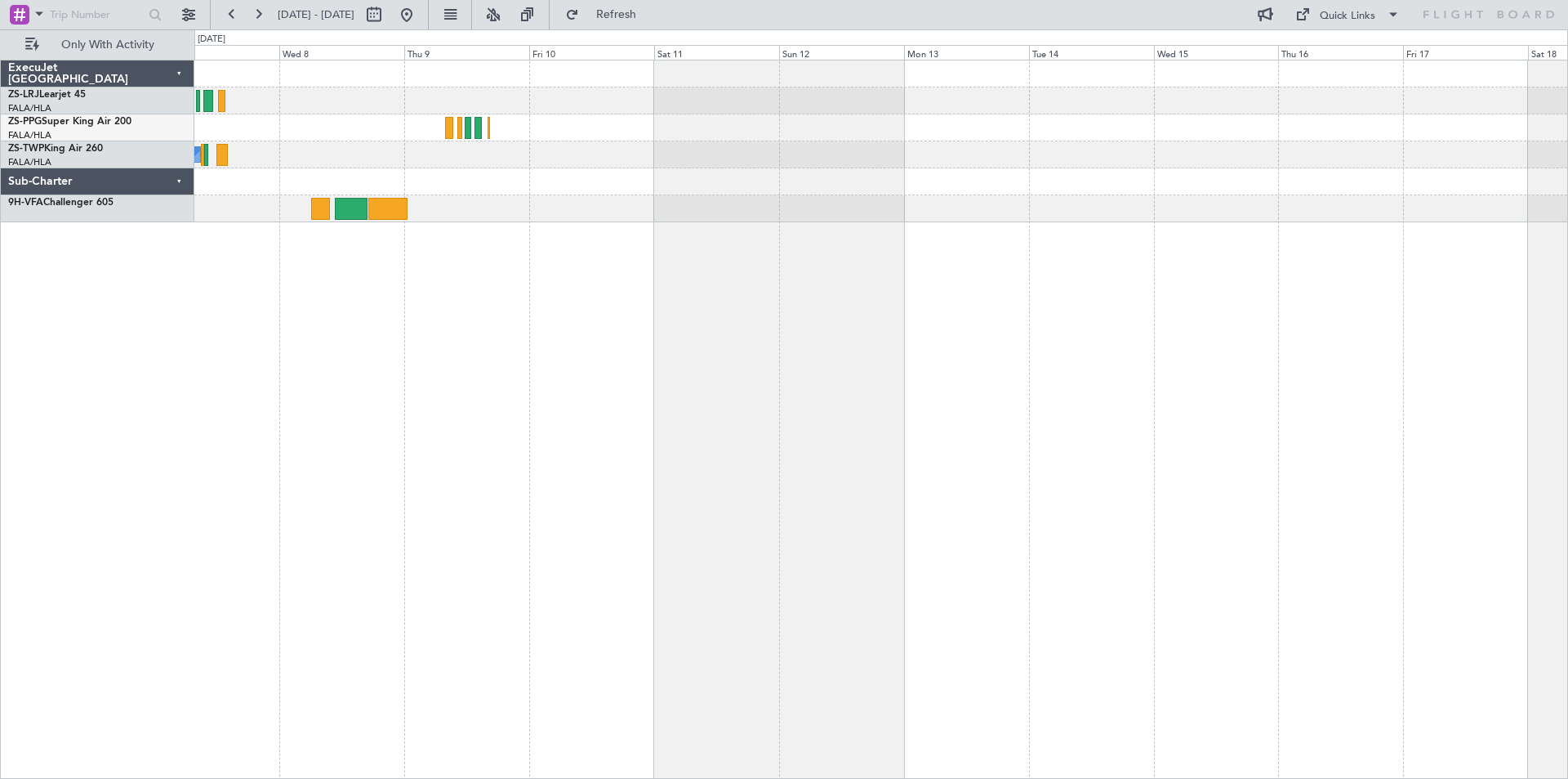
click at [322, 349] on div "A/C Booked A/C Booked" at bounding box center [881, 419] width 1374 height 720
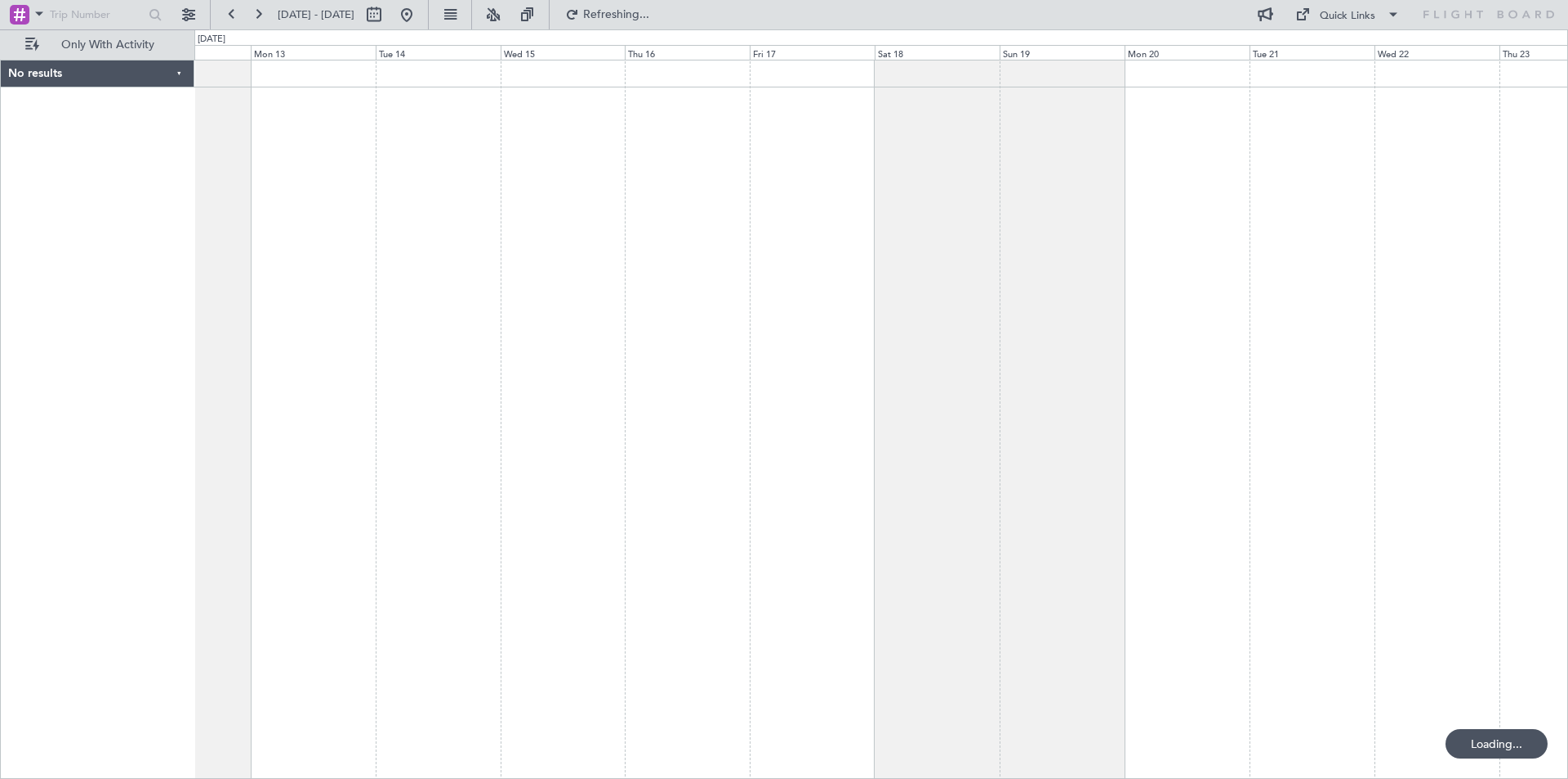
click at [192, 349] on div "No results 0 0 Sun 12 Mon 13 Tue 14 Wed 15 Thu 16 Fri 17 [DATE] Sun 19 Mon 20 T…" at bounding box center [784, 404] width 1568 height 749
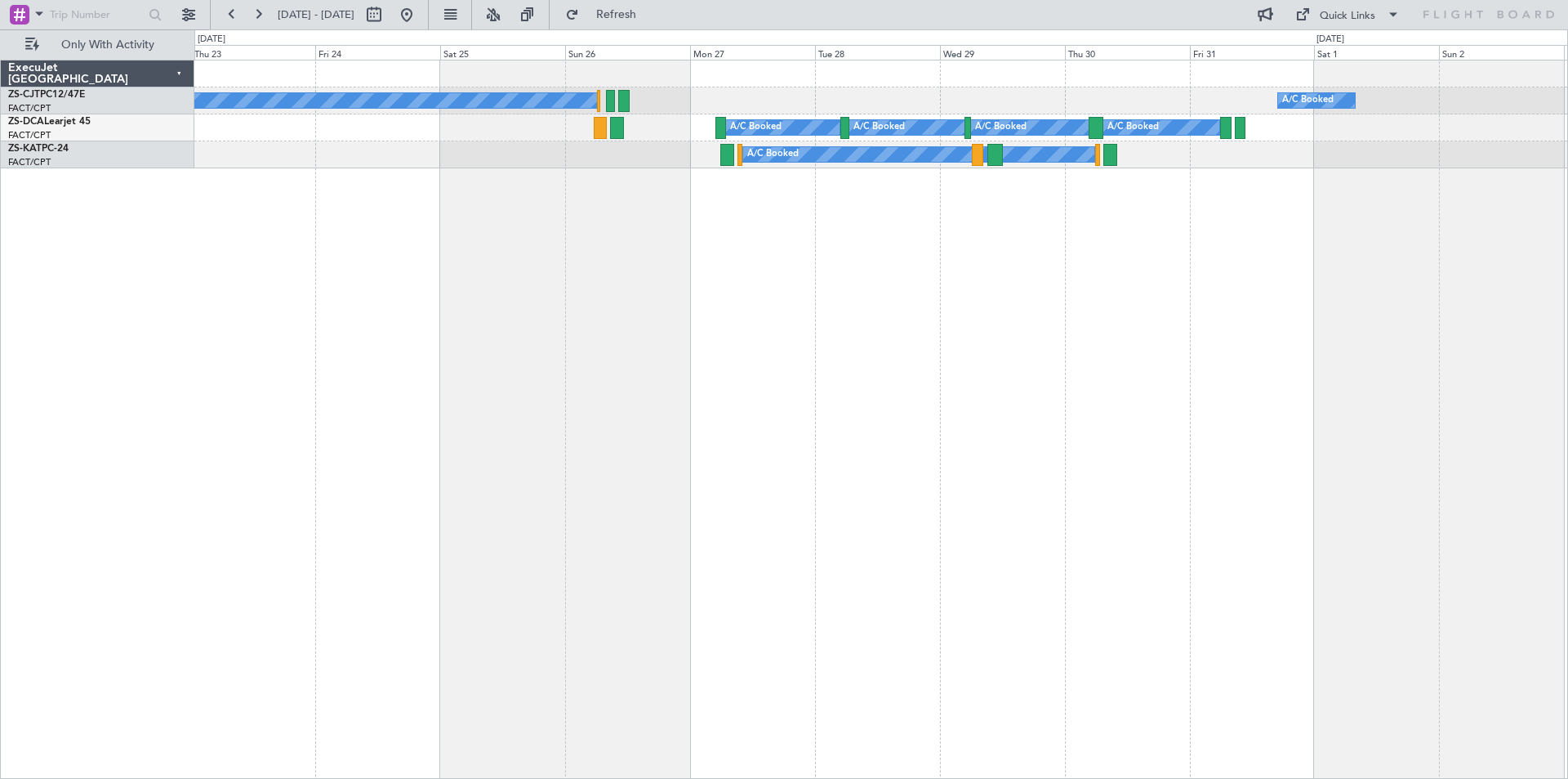
click at [202, 352] on div "A/C Booked A/C Booked A/C Booked A/C Booked A/C Booked A/C Booked A/C Booked" at bounding box center [881, 419] width 1374 height 720
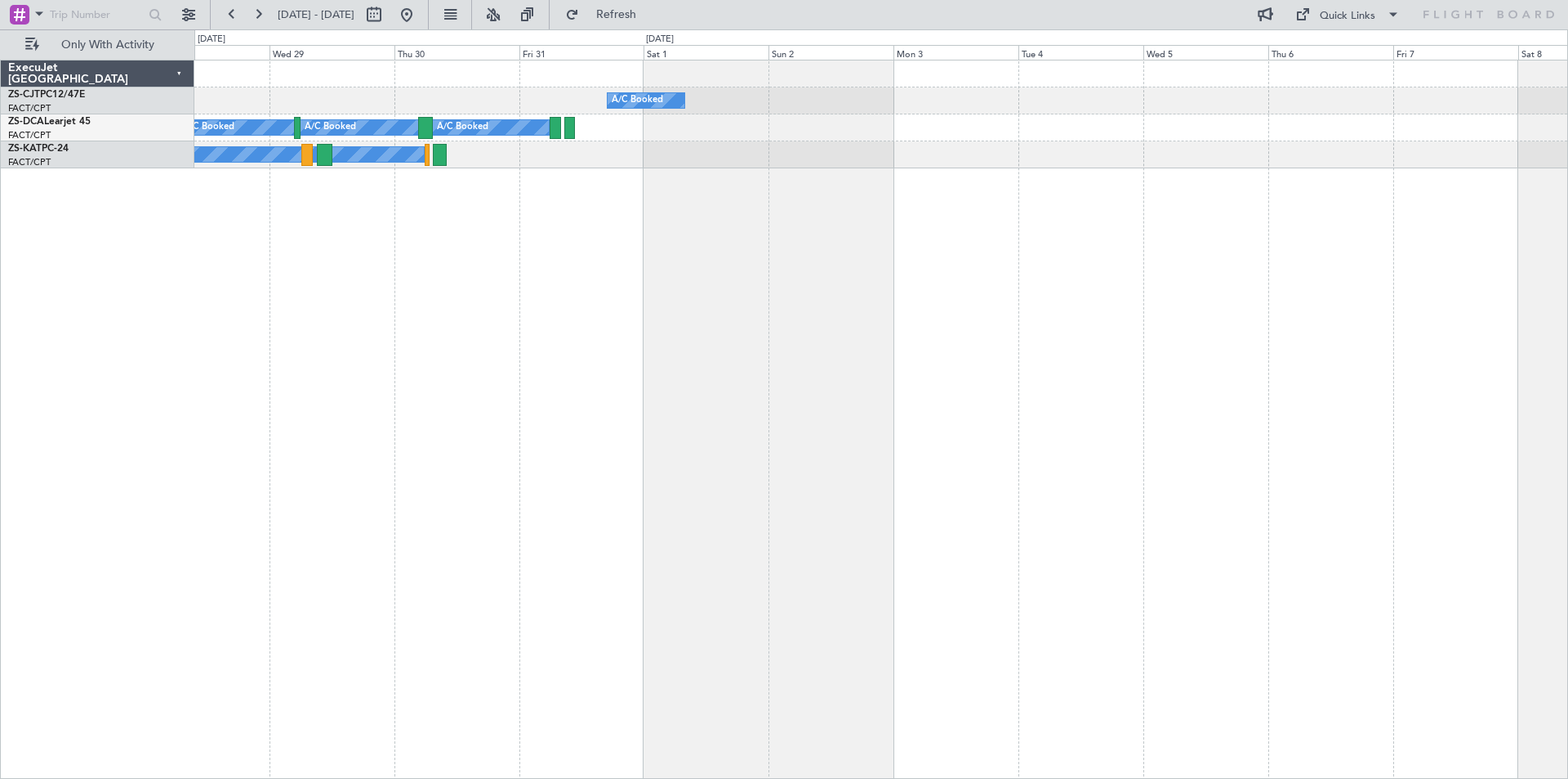
click at [247, 331] on div "A/C Booked A/C Booked A/C Booked A/C Booked A/C Booked A/C Booked A/C Booked A/…" at bounding box center [881, 419] width 1374 height 720
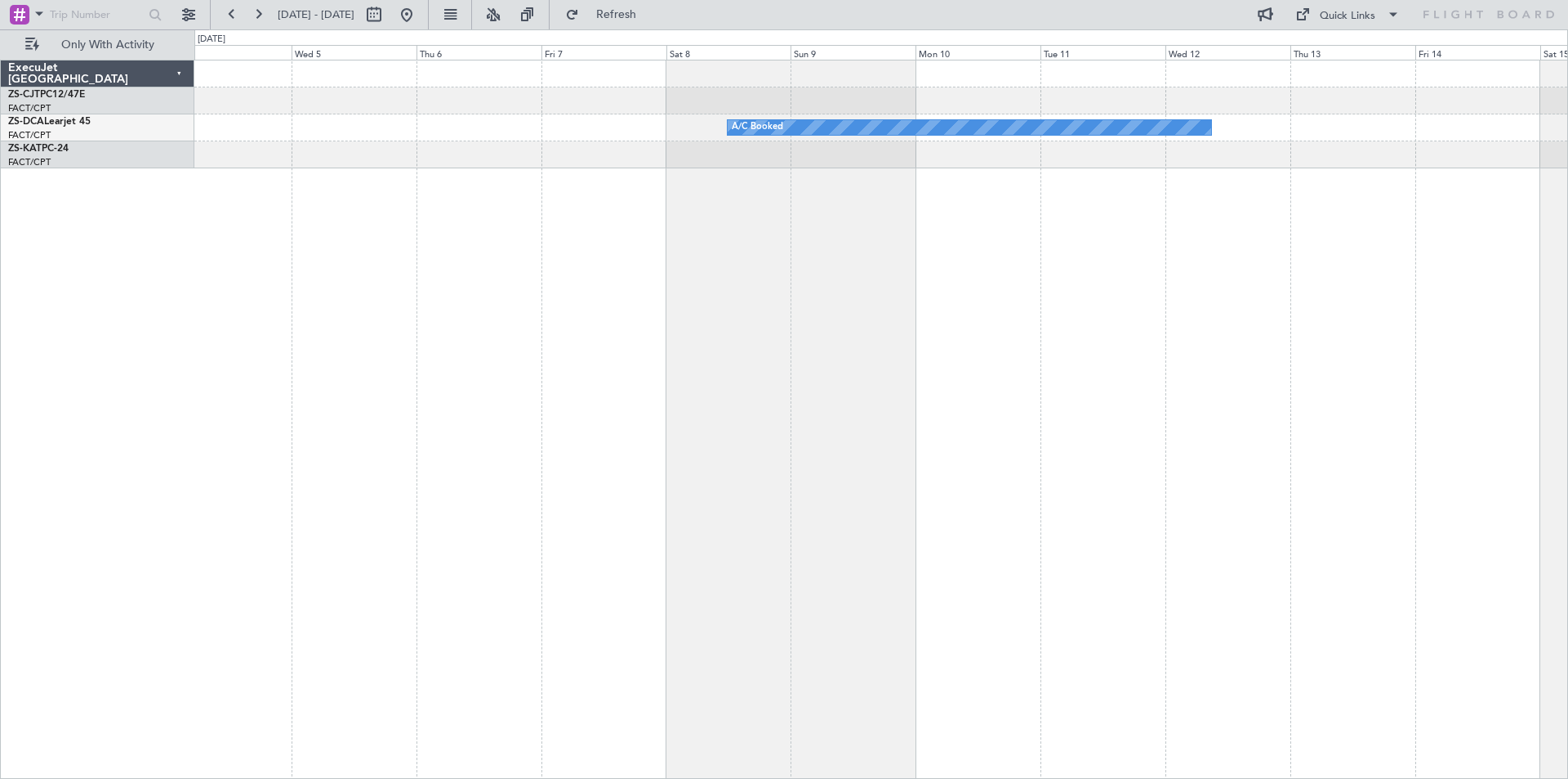
click at [268, 382] on div "A/C Booked" at bounding box center [881, 419] width 1374 height 720
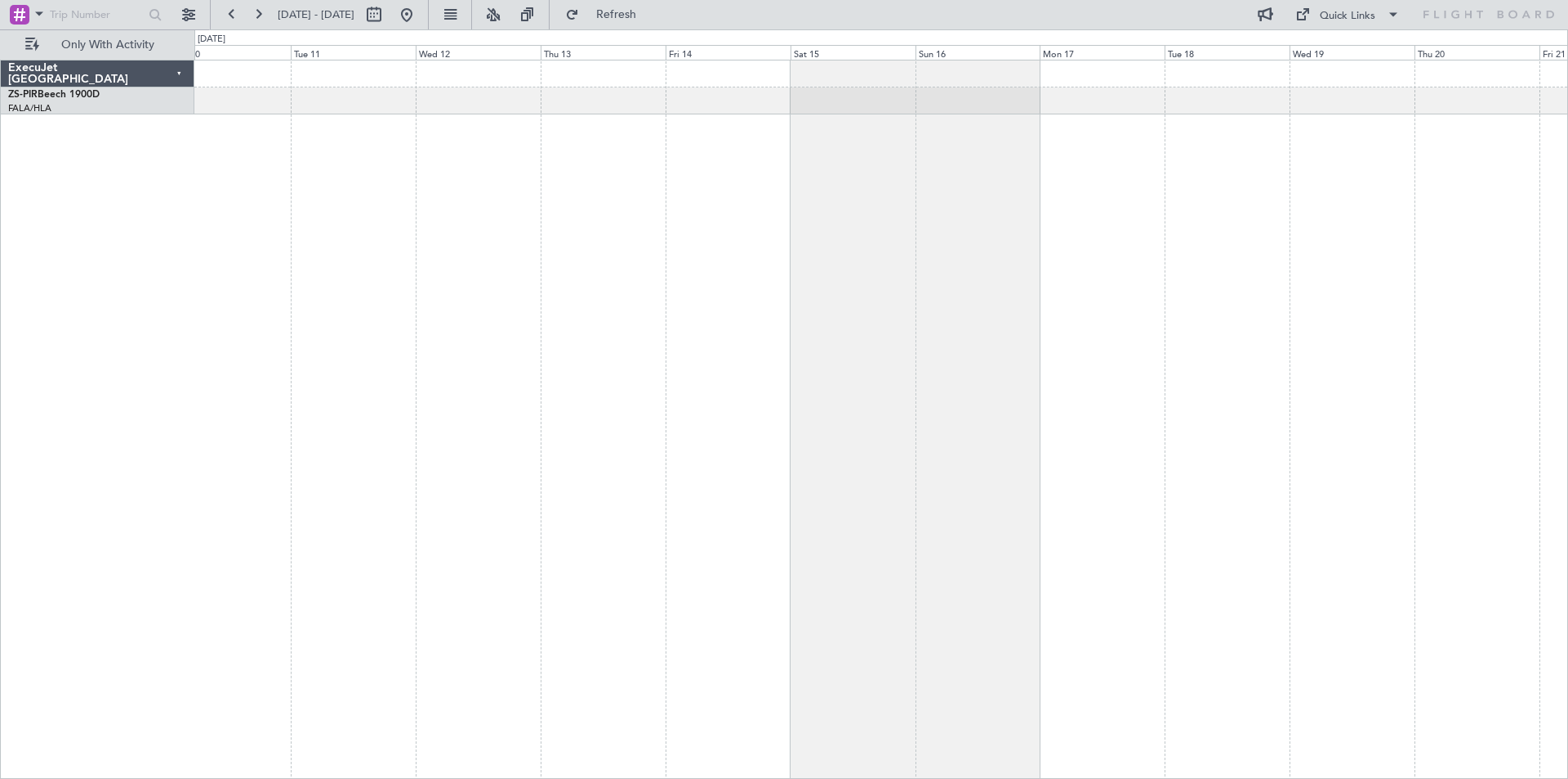
click at [345, 312] on div at bounding box center [881, 419] width 1374 height 720
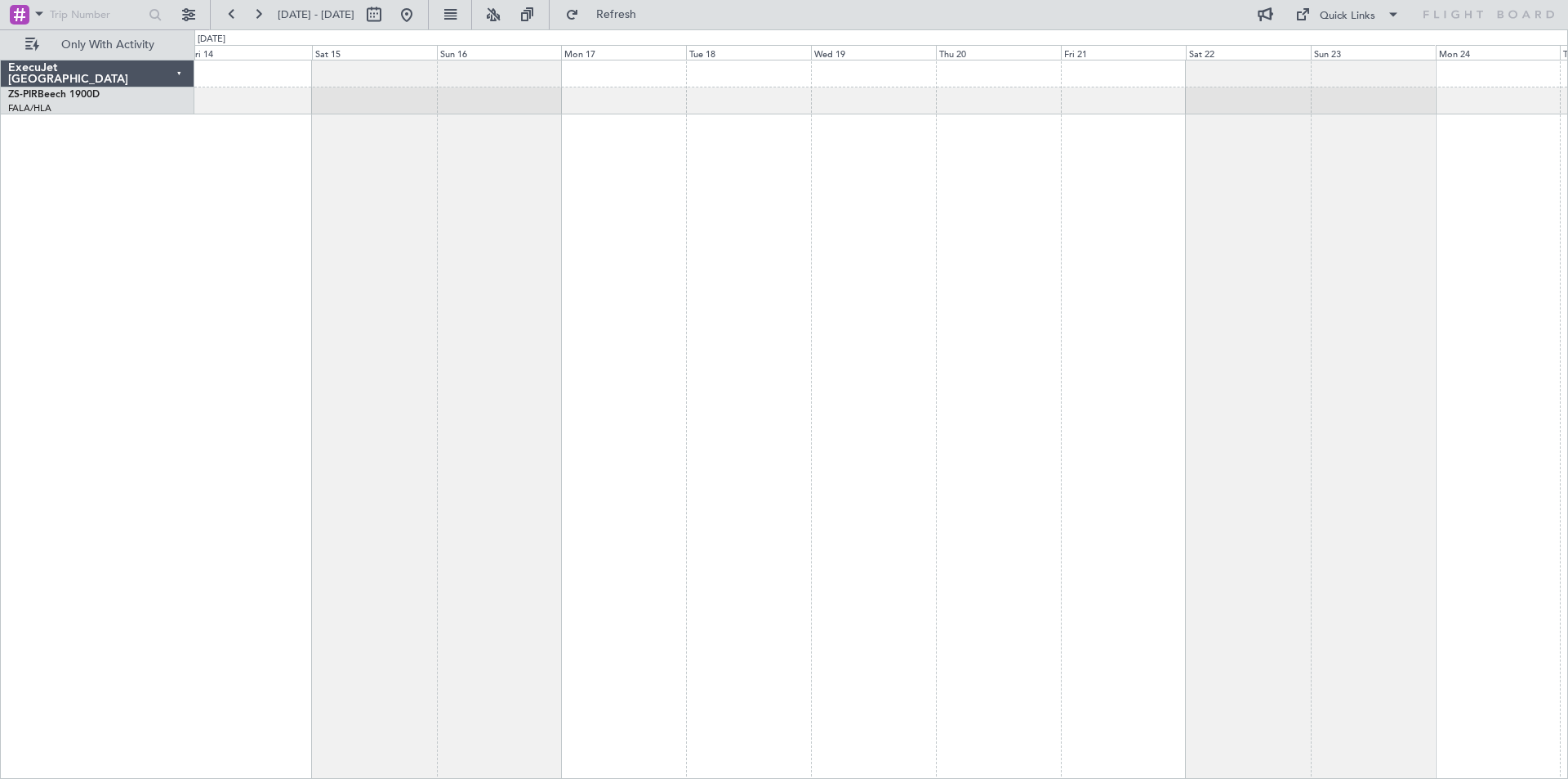
click at [204, 381] on div at bounding box center [881, 419] width 1374 height 720
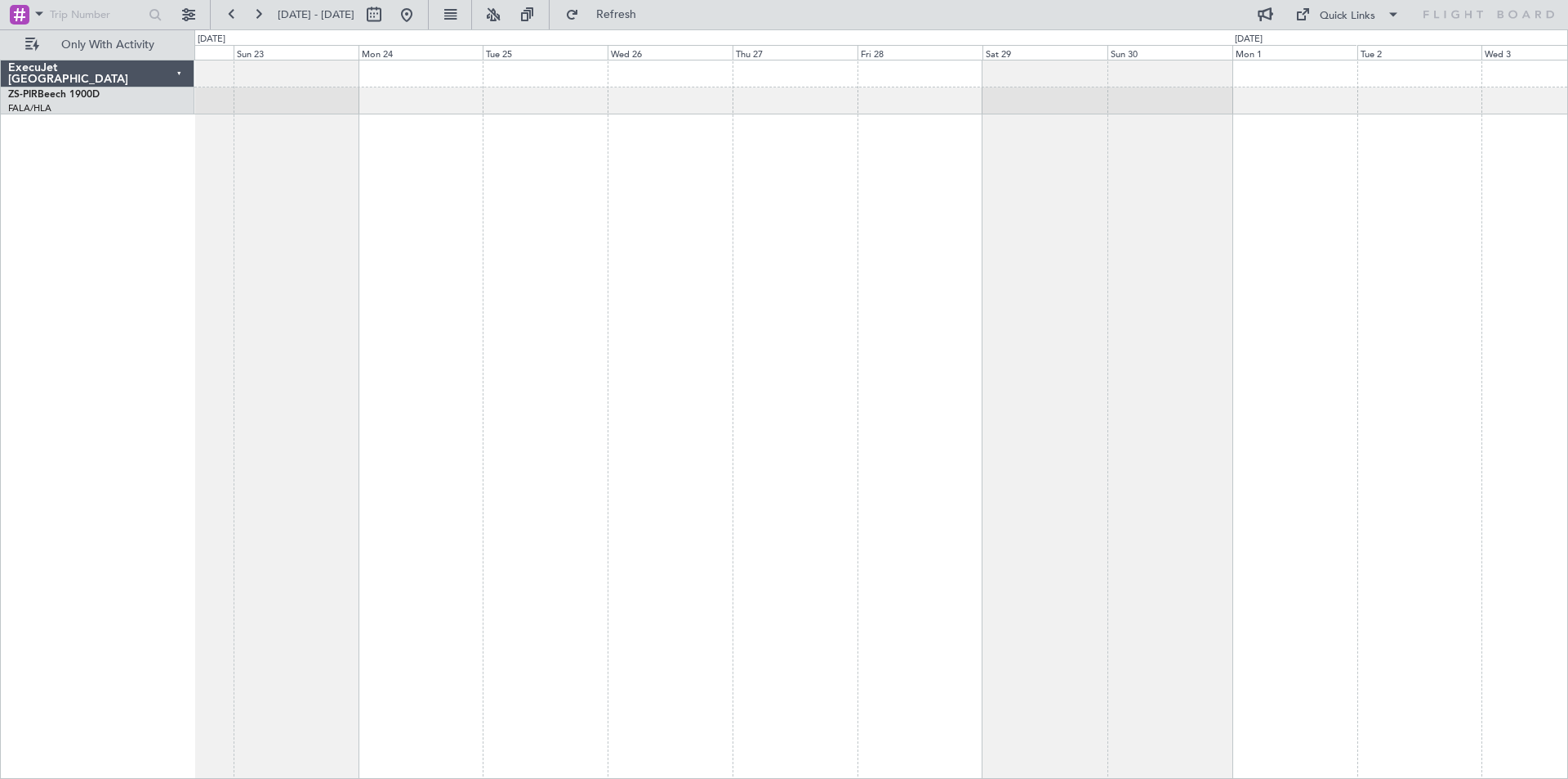
click at [296, 394] on div at bounding box center [881, 419] width 1374 height 720
